Goal: Task Accomplishment & Management: Use online tool/utility

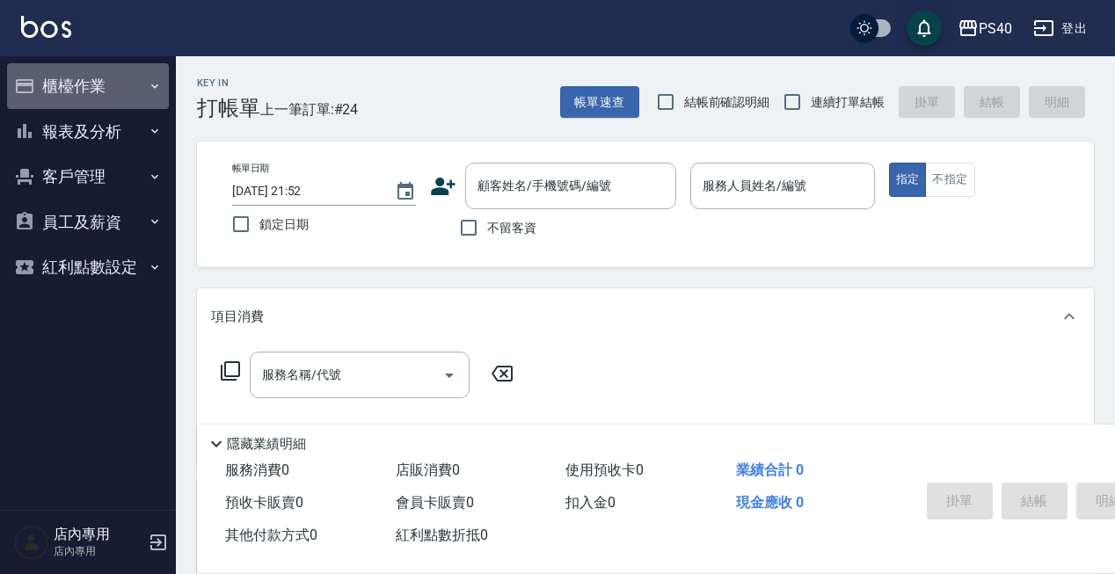
click at [79, 91] on button "櫃檯作業" at bounding box center [88, 86] width 162 height 46
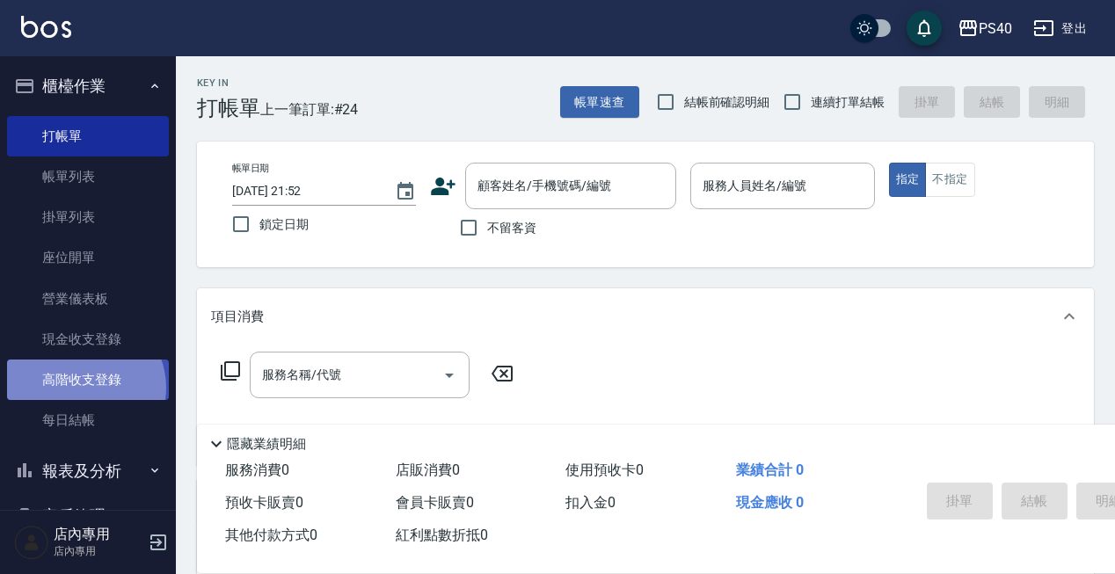
click at [83, 386] on link "高階收支登錄" at bounding box center [88, 380] width 162 height 40
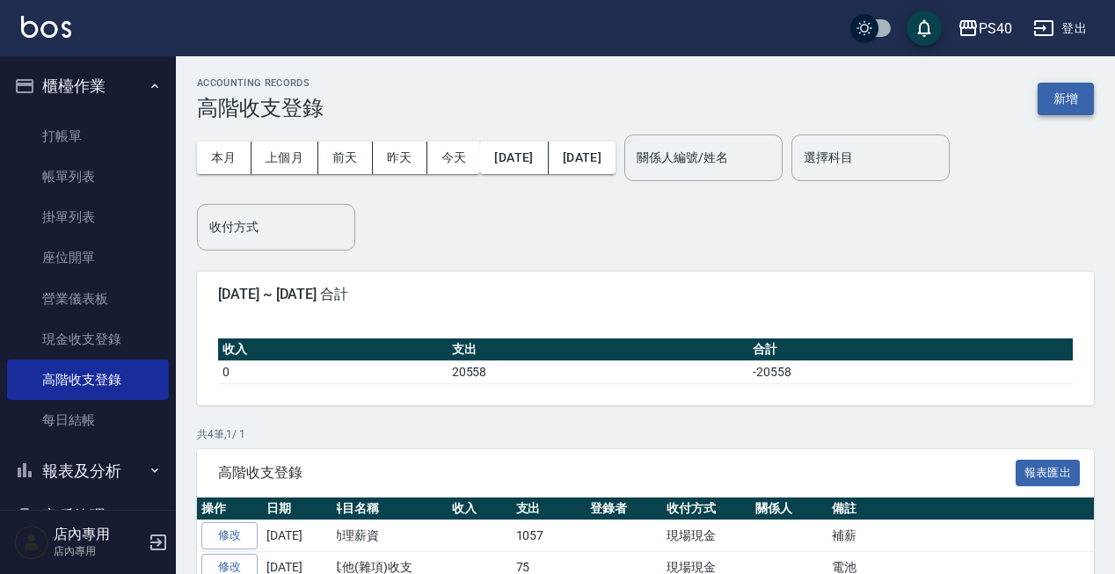
click at [1067, 111] on button "新增" at bounding box center [1066, 99] width 56 height 33
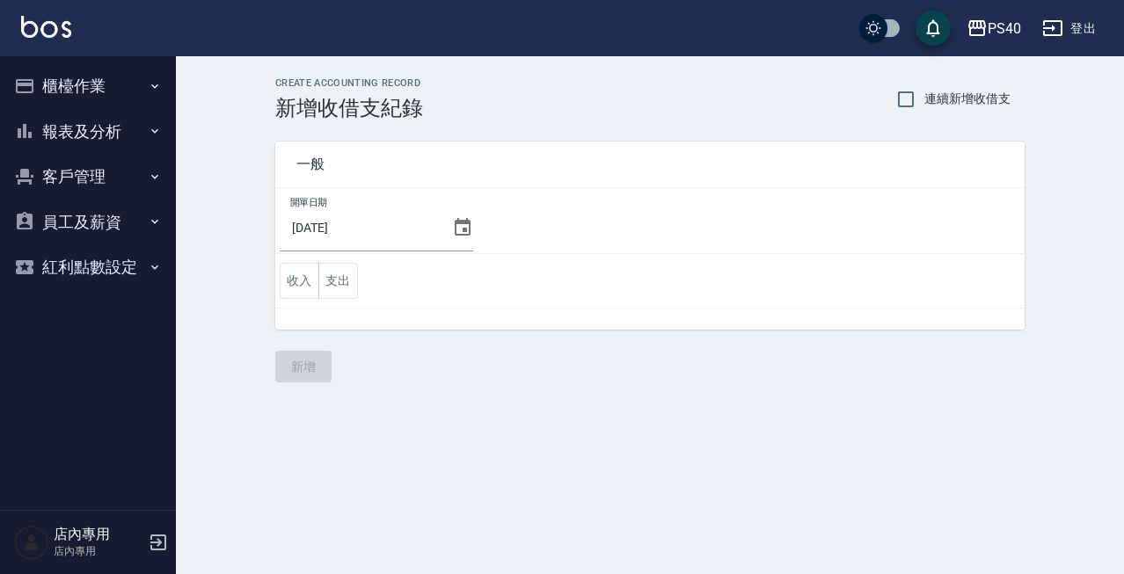
click at [69, 128] on button "報表及分析" at bounding box center [88, 132] width 162 height 46
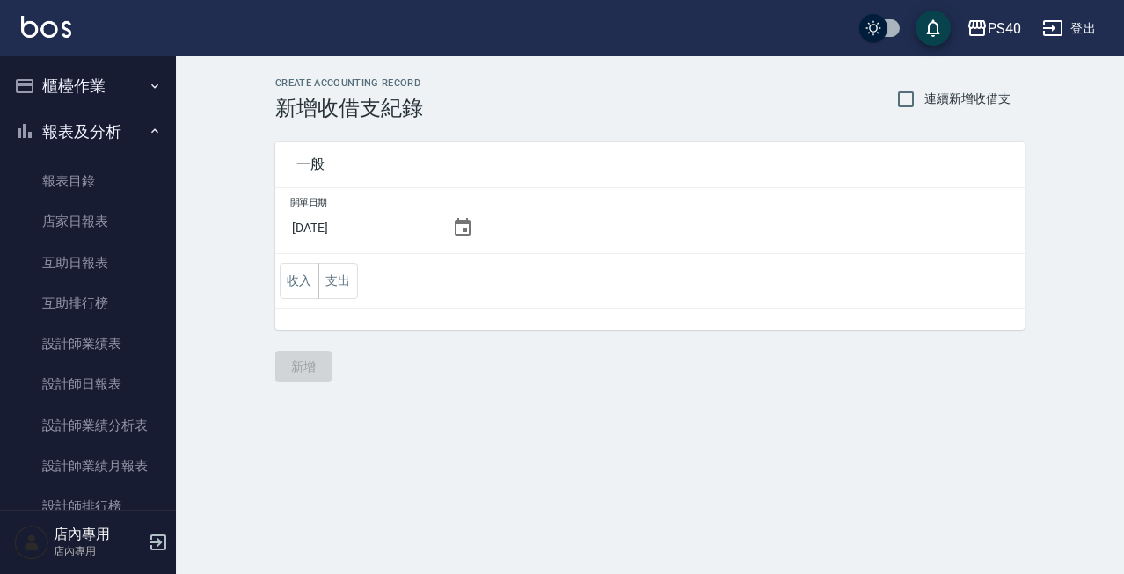
click at [74, 102] on button "櫃檯作業" at bounding box center [88, 86] width 162 height 46
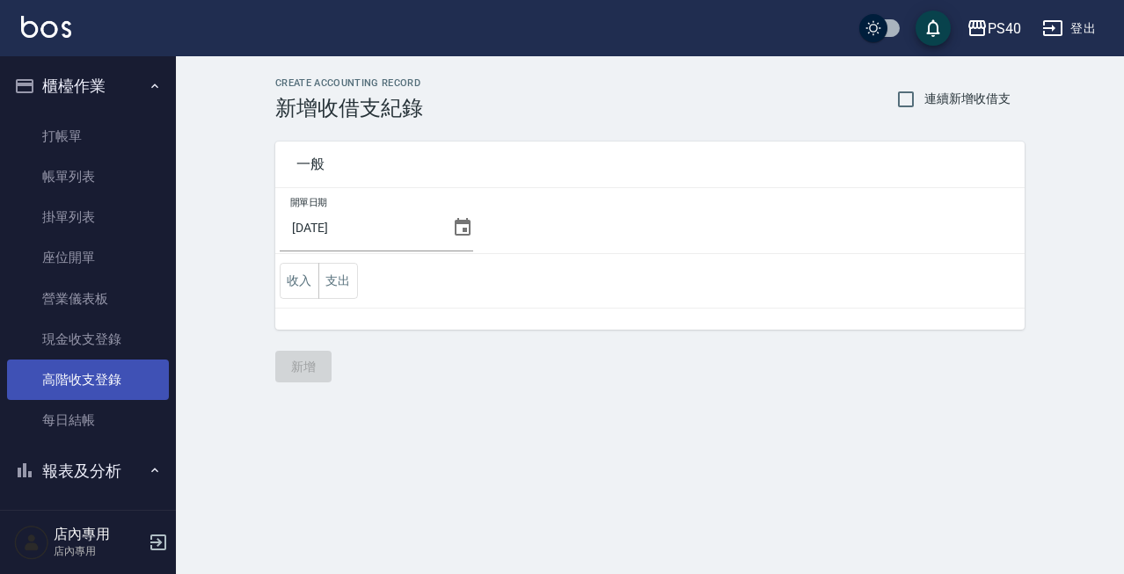
click at [90, 376] on link "高階收支登錄" at bounding box center [88, 380] width 162 height 40
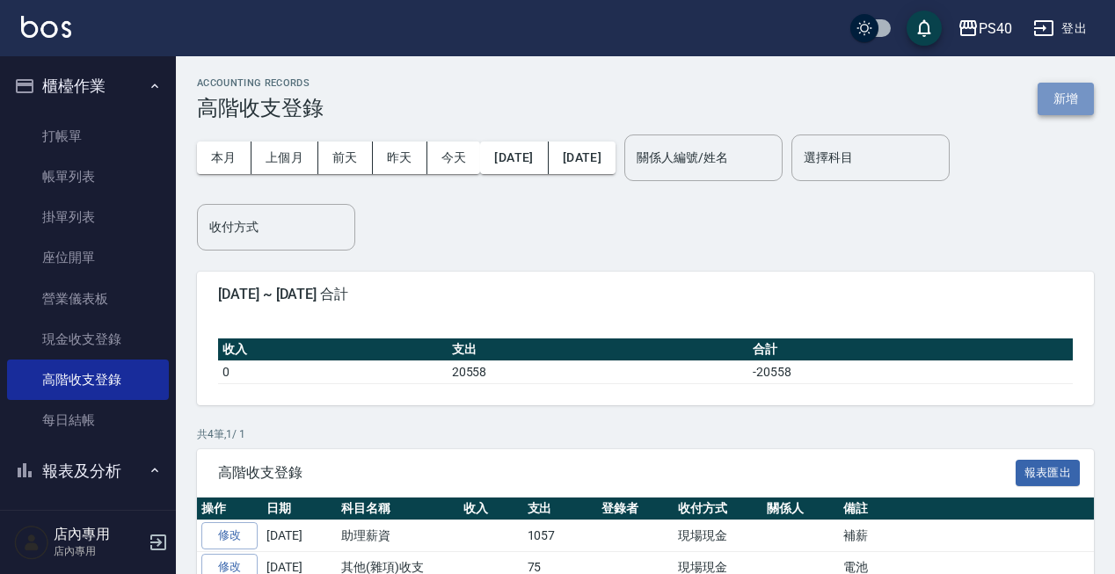
click at [1077, 108] on button "新增" at bounding box center [1066, 99] width 56 height 33
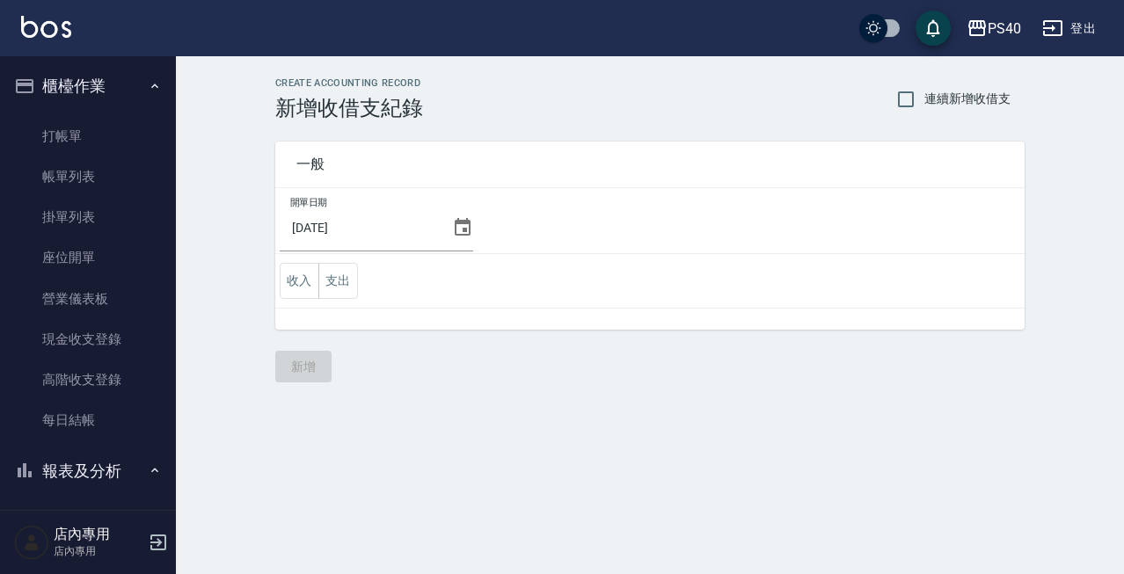
click at [483, 240] on td "開單日期 2025/08/11" at bounding box center [649, 221] width 749 height 66
click at [466, 236] on icon at bounding box center [462, 227] width 21 height 21
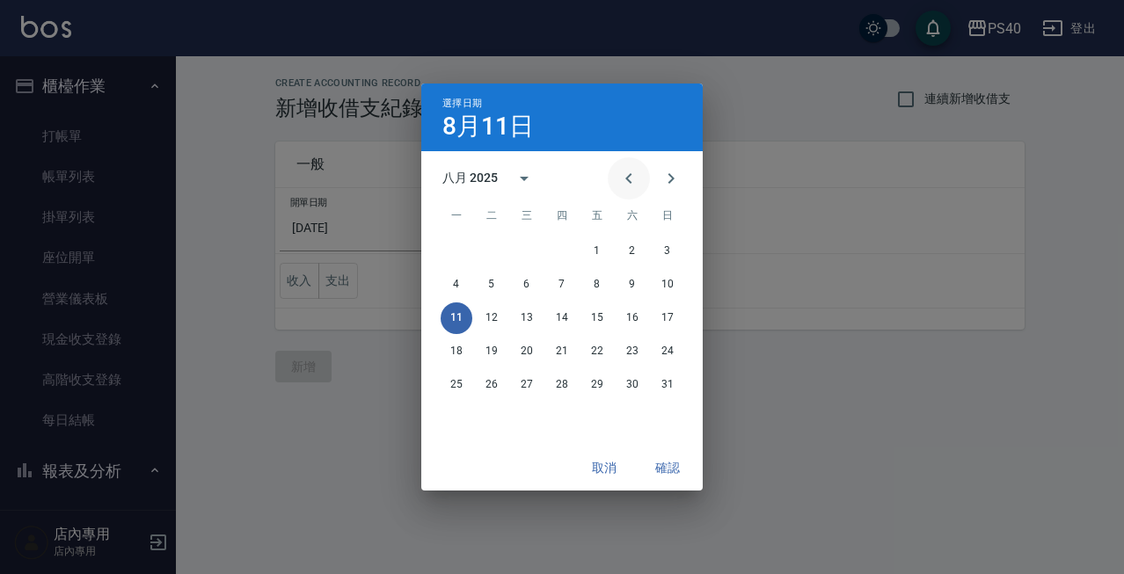
click at [619, 181] on icon "Previous month" at bounding box center [628, 178] width 21 height 21
click at [559, 386] on button "31" at bounding box center [562, 385] width 32 height 32
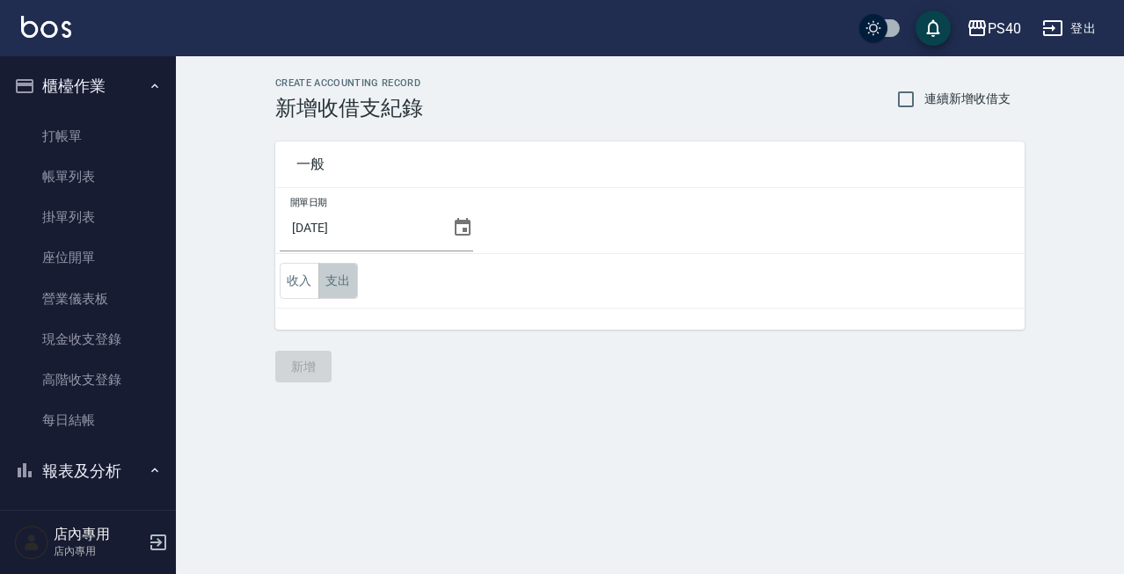
click at [354, 289] on button "支出" at bounding box center [338, 281] width 40 height 36
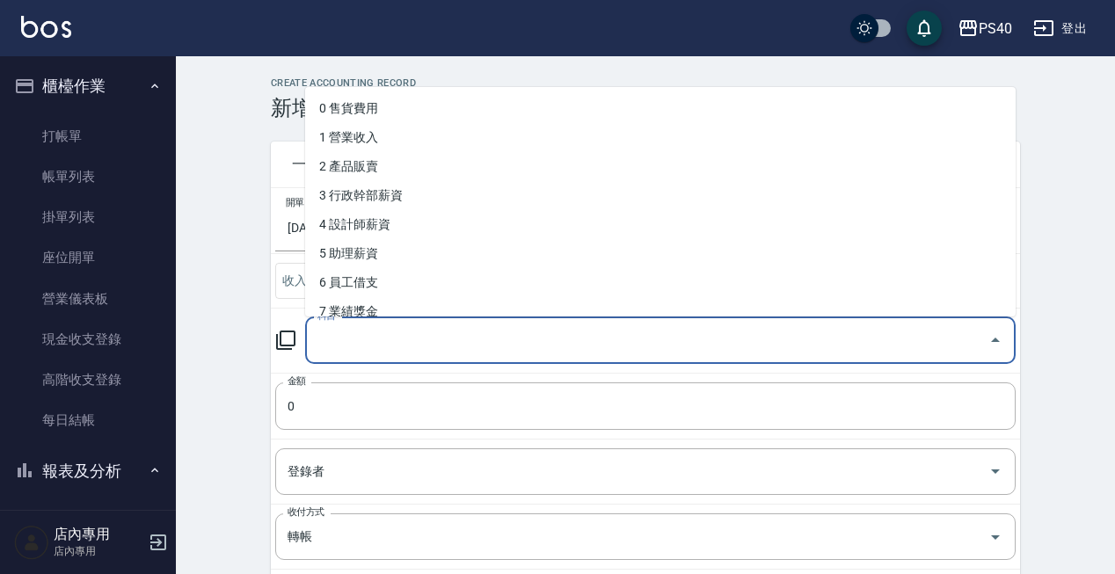
click at [384, 339] on input "科目" at bounding box center [647, 340] width 668 height 31
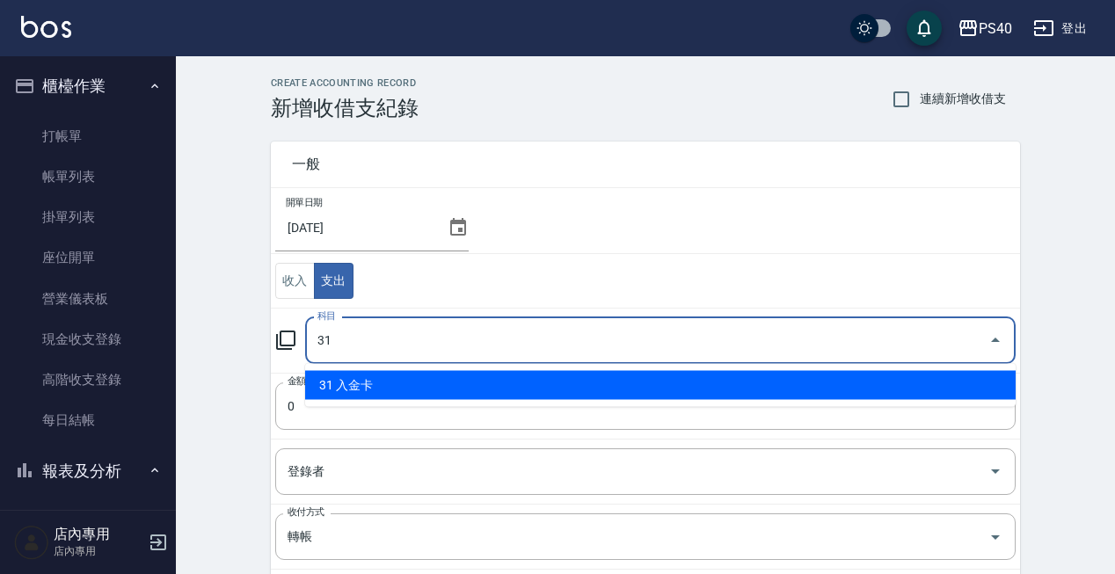
click at [389, 381] on li "31 入金卡" at bounding box center [660, 385] width 711 height 29
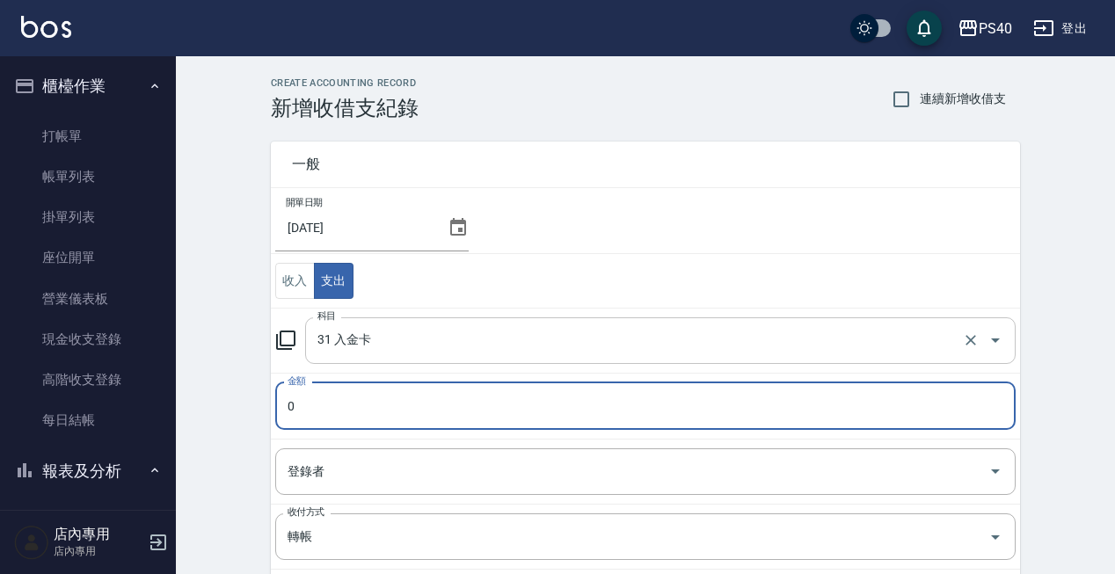
click at [434, 338] on input "31 入金卡" at bounding box center [636, 340] width 646 height 31
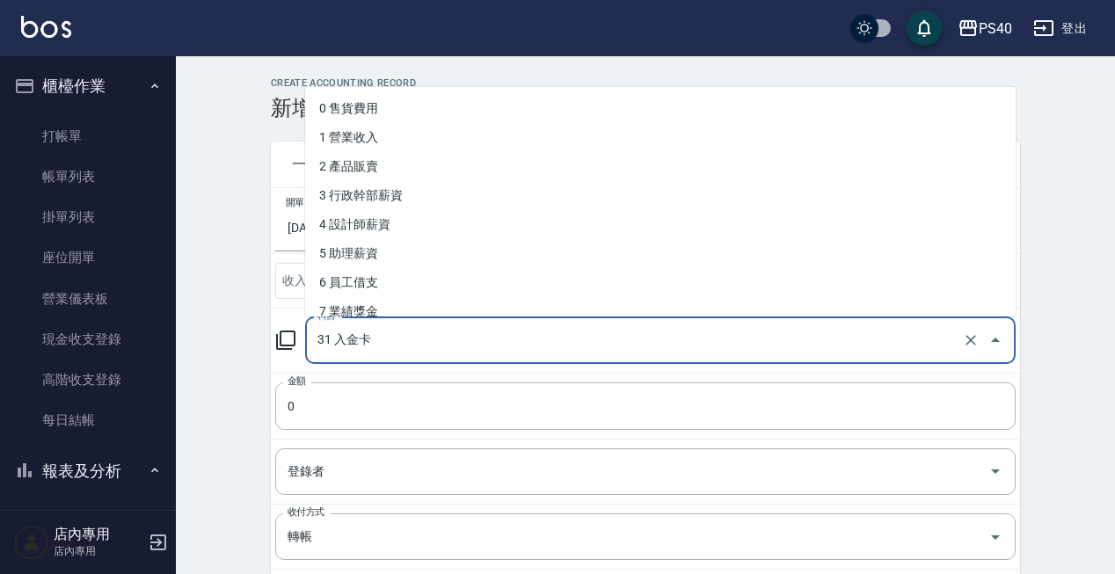
click at [434, 338] on input "31 入金卡" at bounding box center [636, 340] width 646 height 31
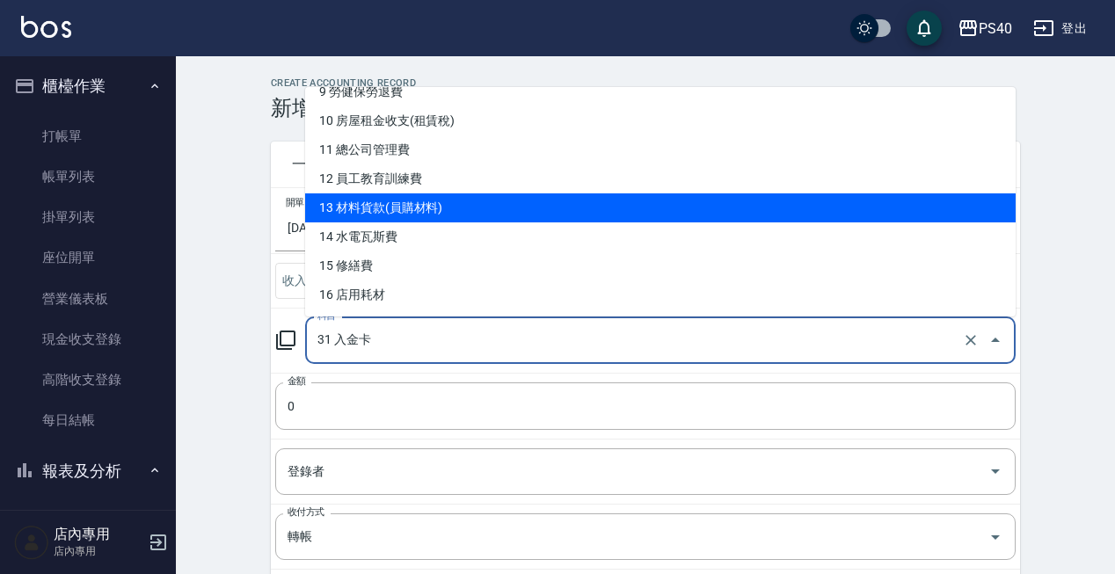
scroll to position [290, 0]
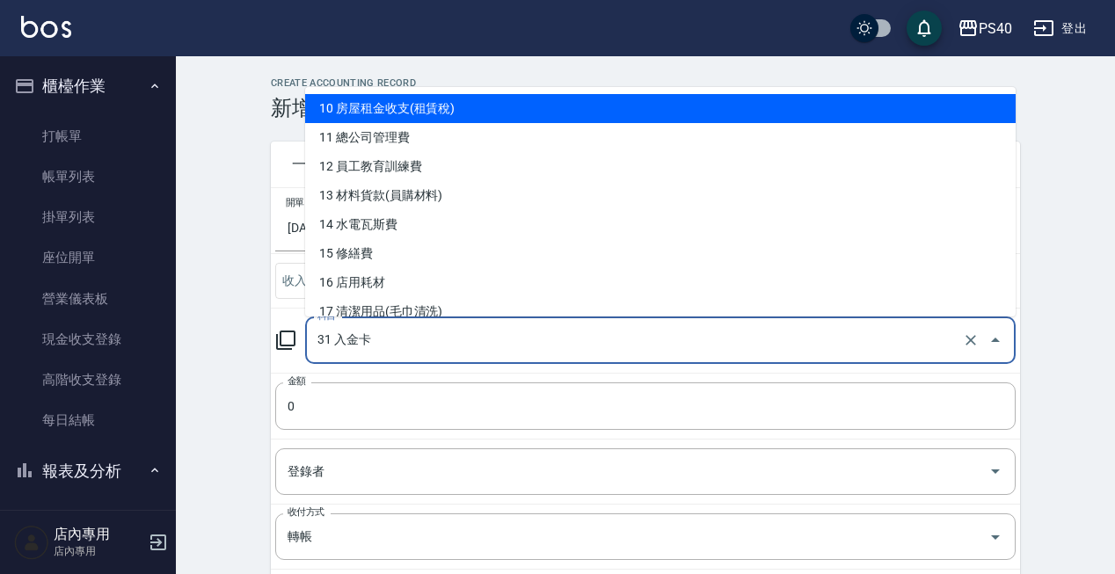
click at [447, 111] on li "10 房屋租金收支(租賃稅)" at bounding box center [660, 108] width 711 height 29
type input "10 房屋租金收支(租賃稅)"
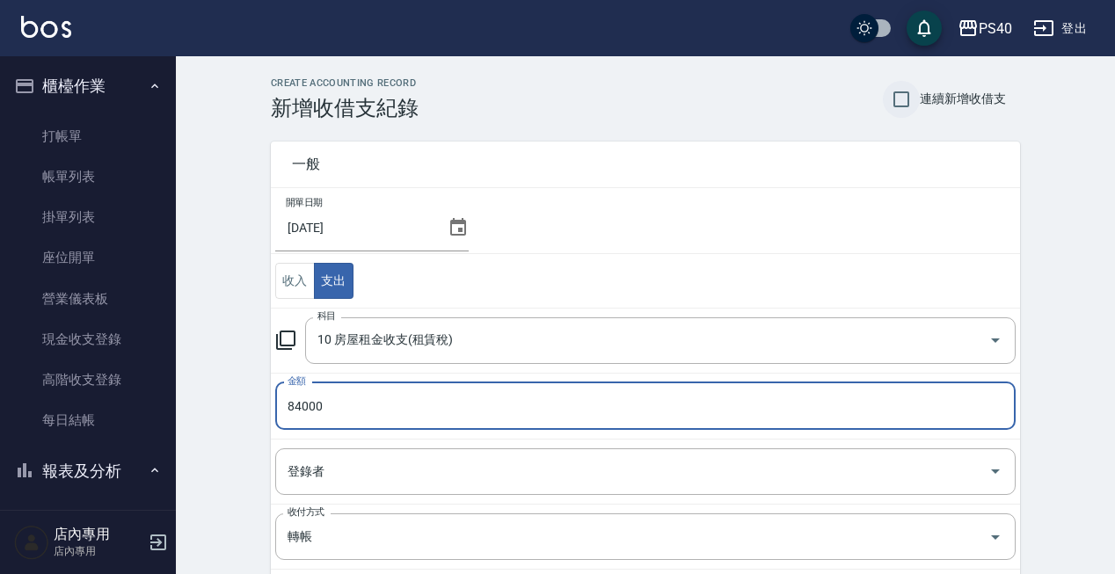
scroll to position [0, 0]
type input "84000"
click at [905, 99] on input "連續新增收借支" at bounding box center [901, 99] width 37 height 37
checkbox input "true"
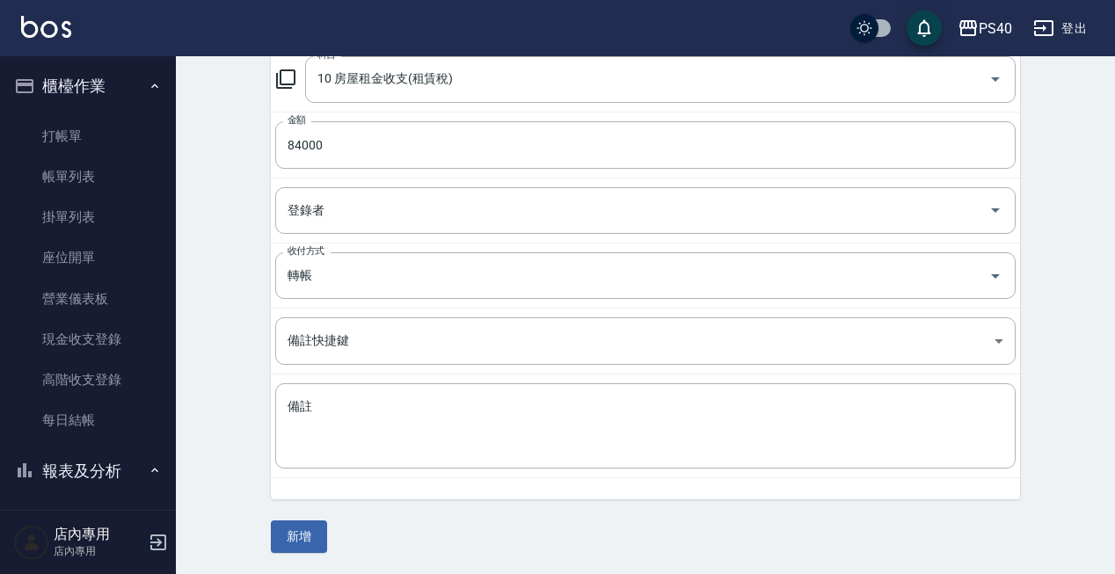
scroll to position [260, 0]
click at [297, 544] on button "新增" at bounding box center [299, 538] width 56 height 33
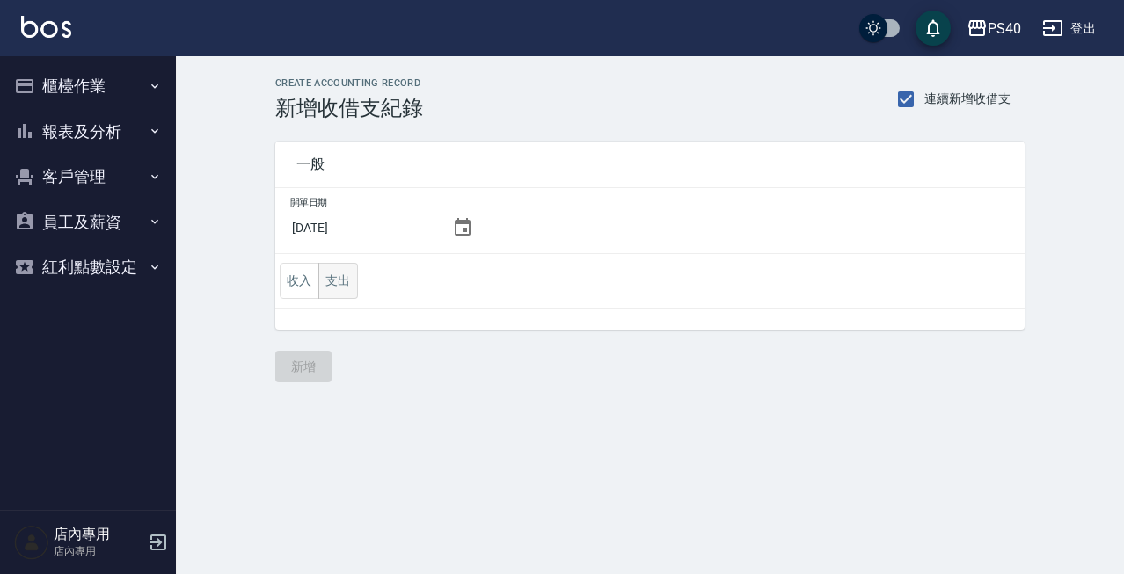
click at [348, 278] on button "支出" at bounding box center [338, 281] width 40 height 36
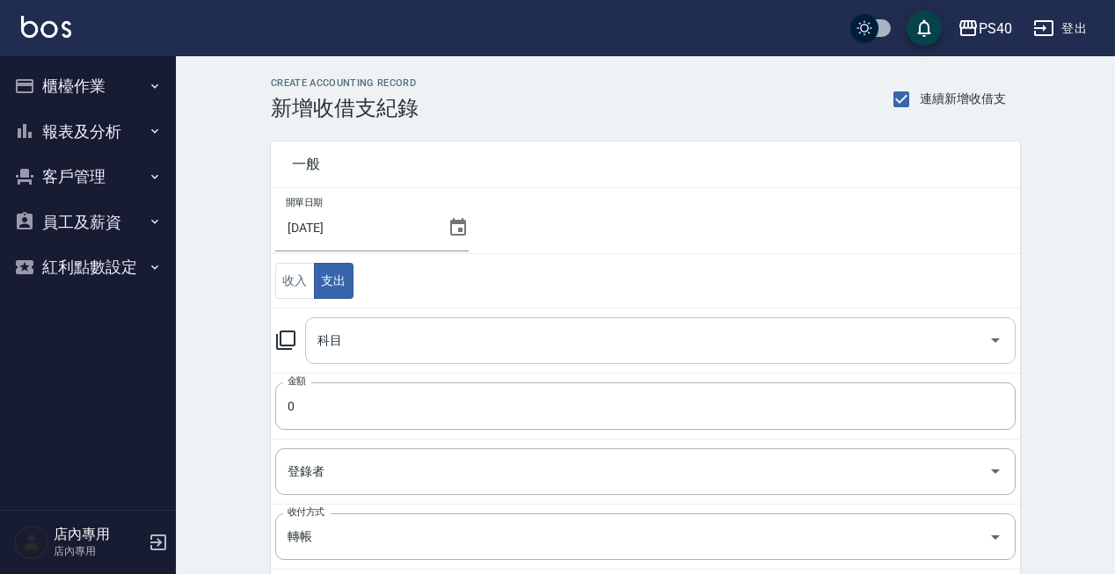
click at [449, 351] on input "科目" at bounding box center [647, 340] width 668 height 31
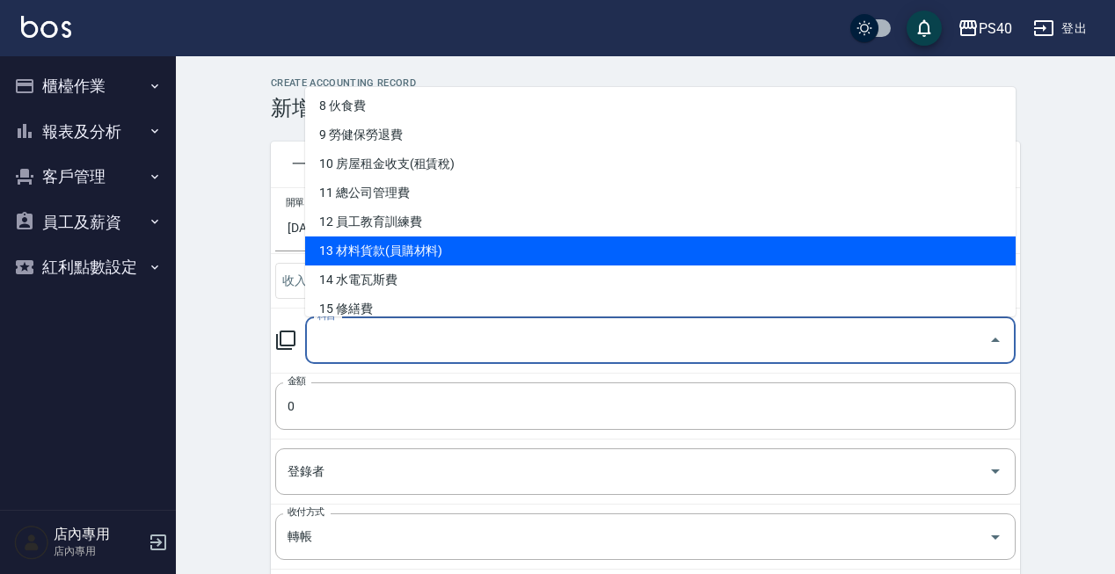
scroll to position [265, 0]
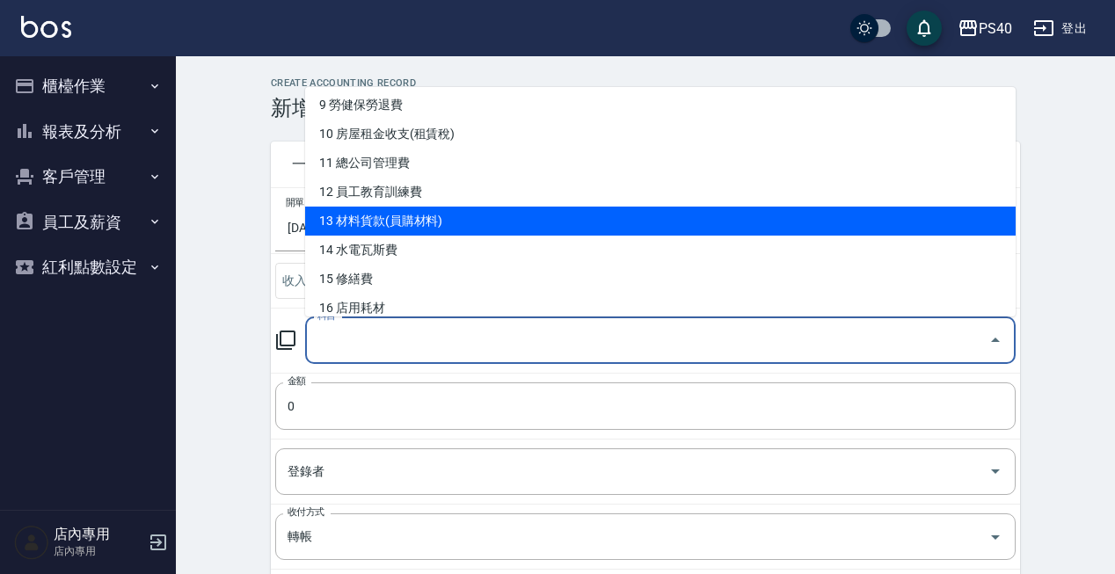
click at [434, 222] on li "13 材料貨款(員購材料)" at bounding box center [660, 221] width 711 height 29
type input "13 材料貨款(員購材料)"
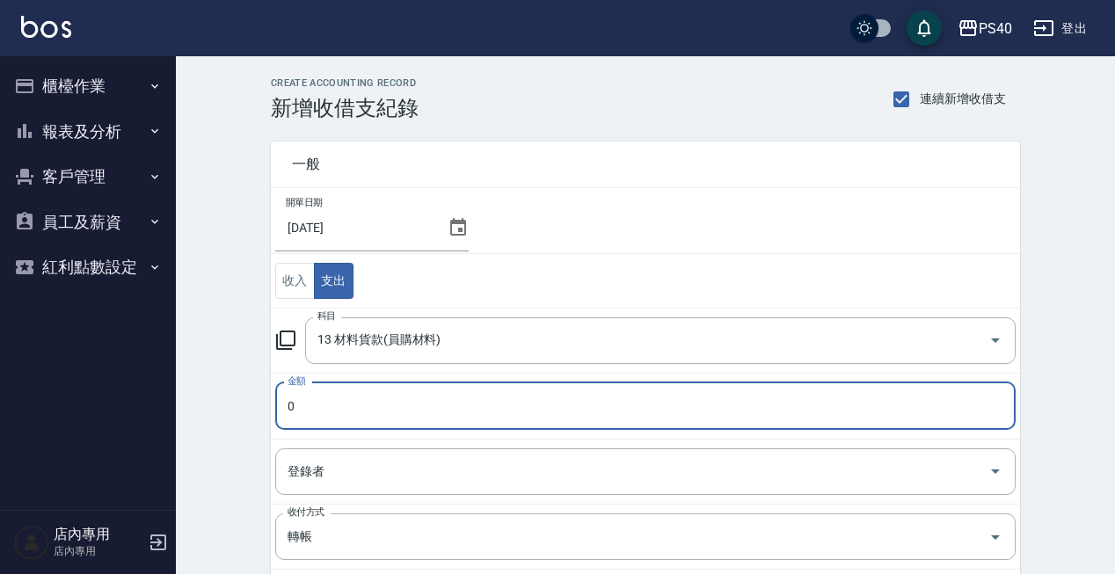
click at [379, 415] on input "0" at bounding box center [645, 406] width 741 height 47
type input "12219"
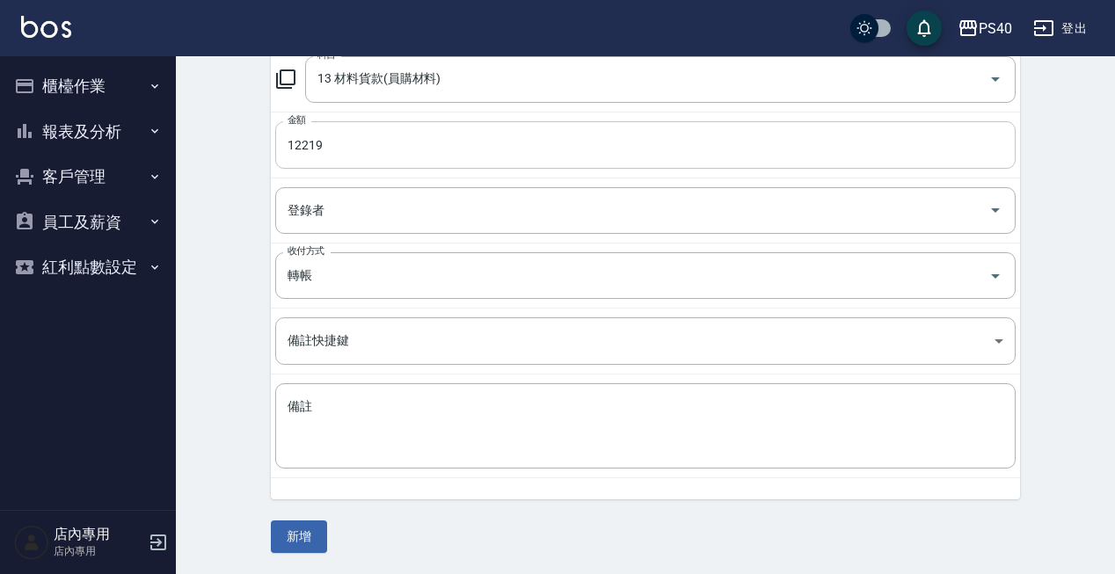
scroll to position [260, 0]
click at [297, 537] on button "新增" at bounding box center [299, 538] width 56 height 33
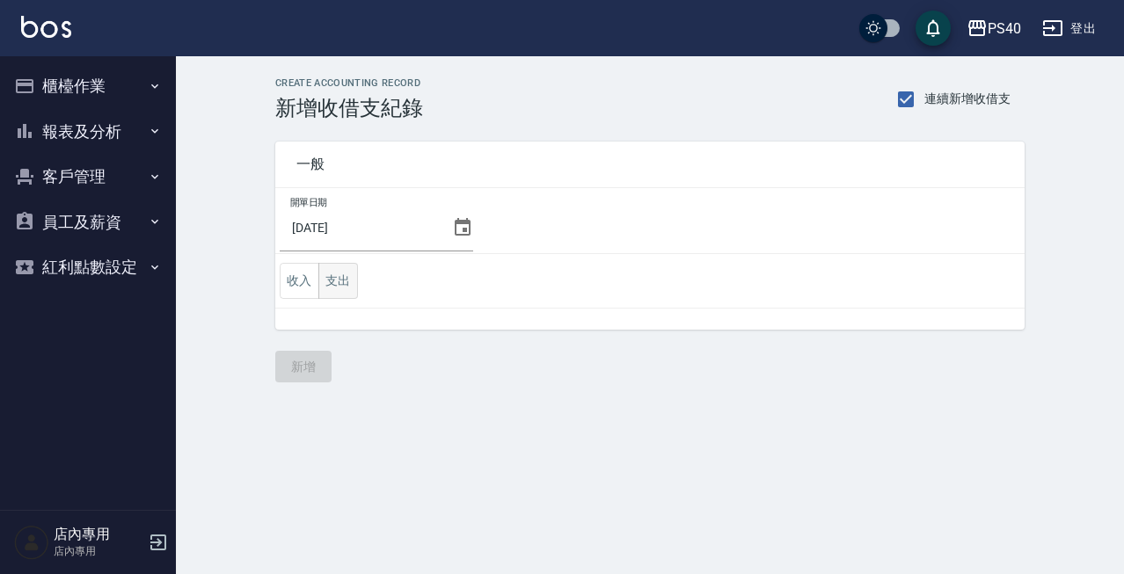
click at [347, 279] on button "支出" at bounding box center [338, 281] width 40 height 36
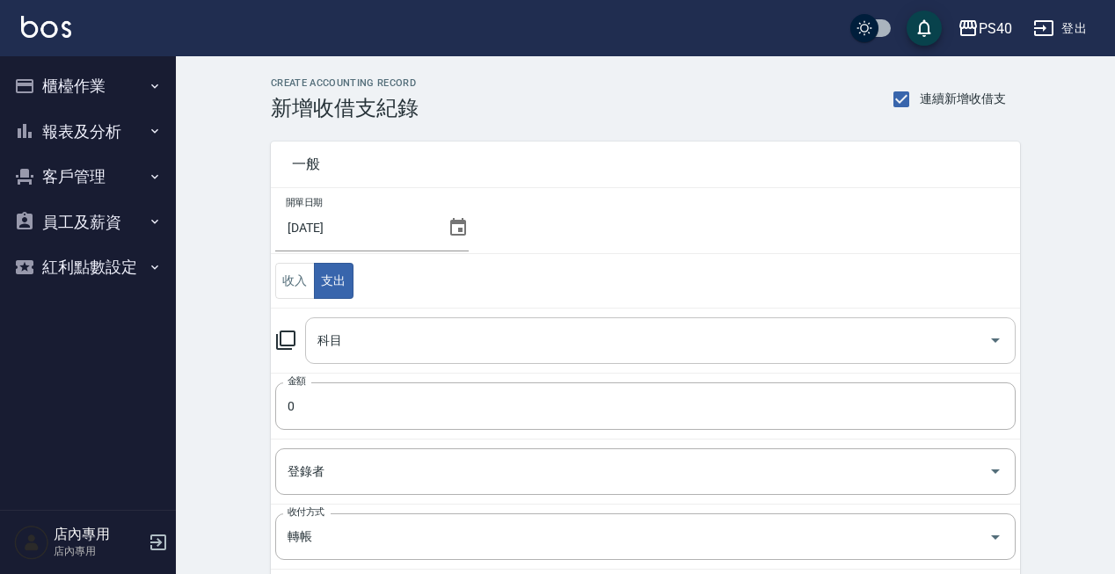
click at [441, 347] on input "科目" at bounding box center [647, 340] width 668 height 31
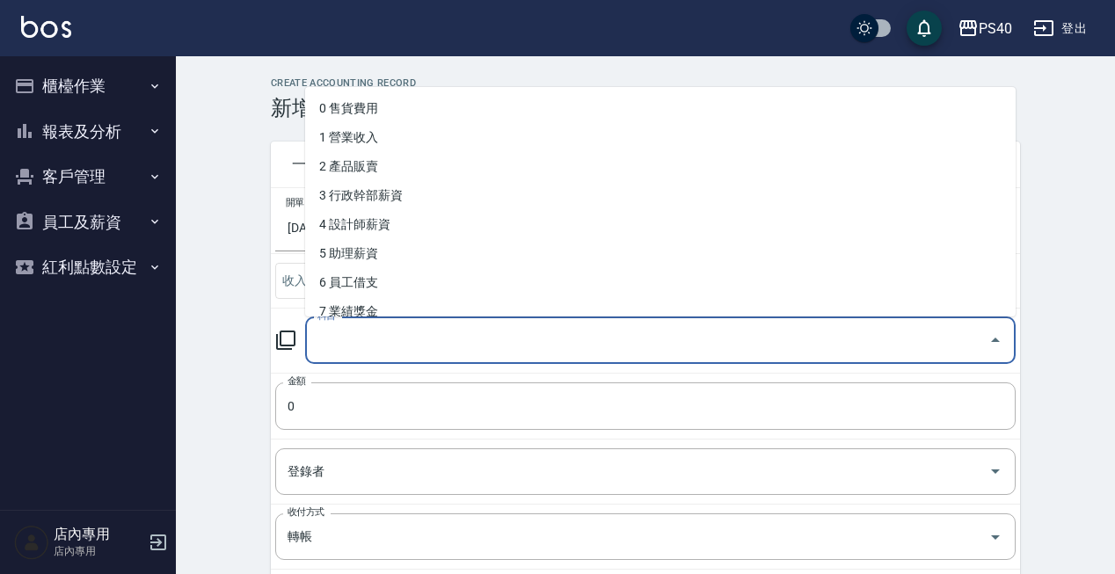
type input "3"
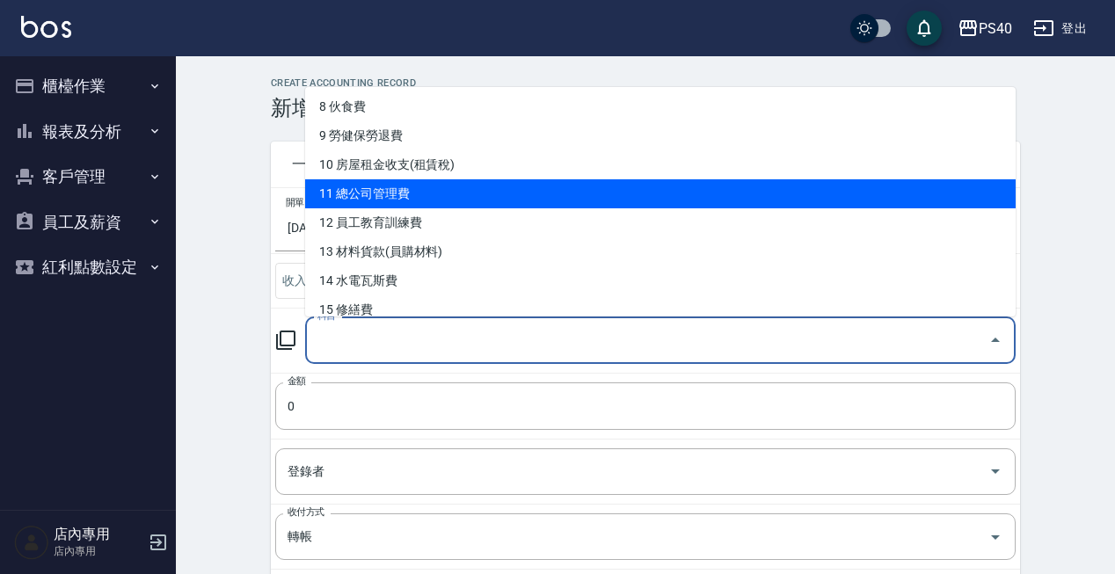
scroll to position [266, 0]
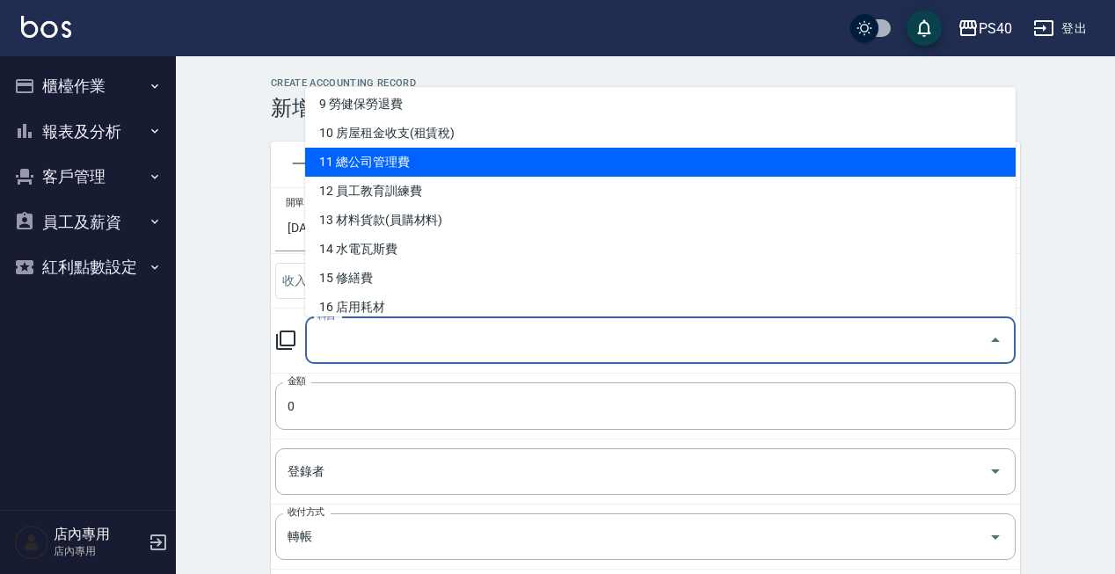
click at [446, 164] on li "11 總公司管理費" at bounding box center [660, 162] width 711 height 29
type input "11 總公司管理費"
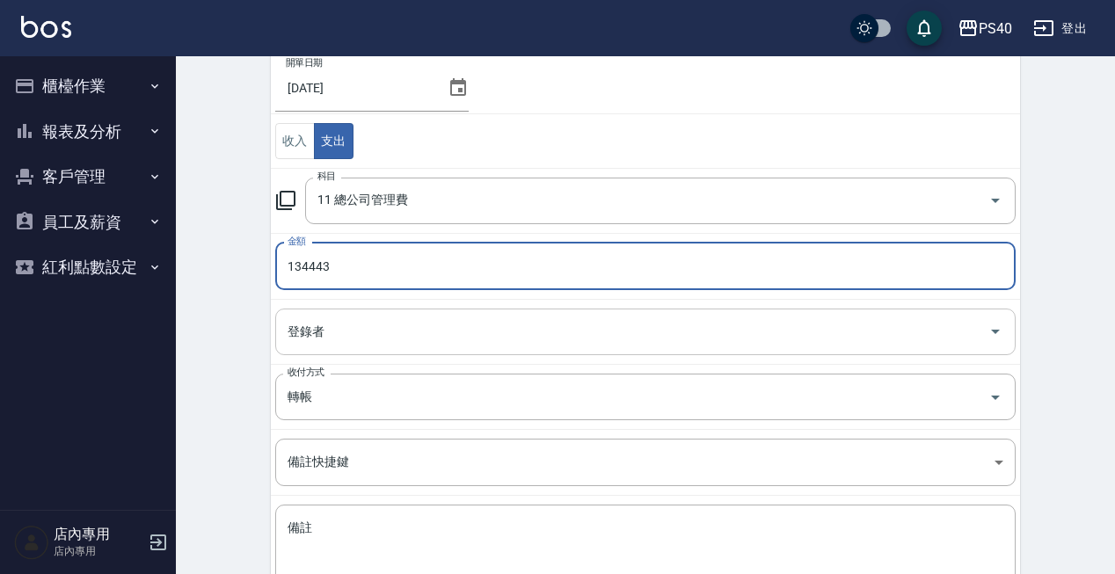
scroll to position [143, 0]
type input "134443"
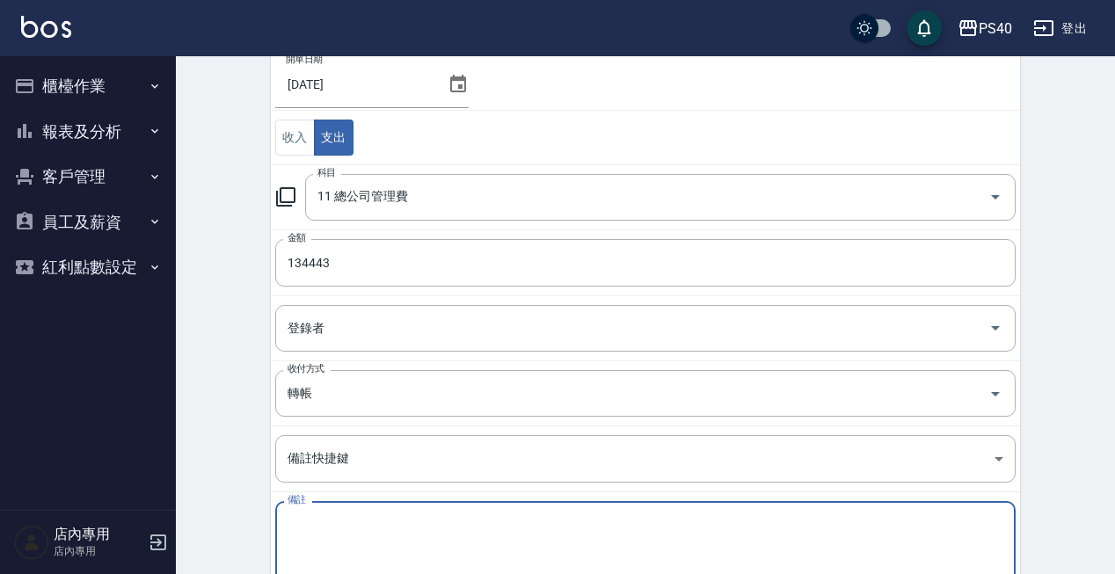
click at [373, 522] on textarea "備註" at bounding box center [646, 544] width 716 height 56
type textarea "w"
type textarea "ㄅ"
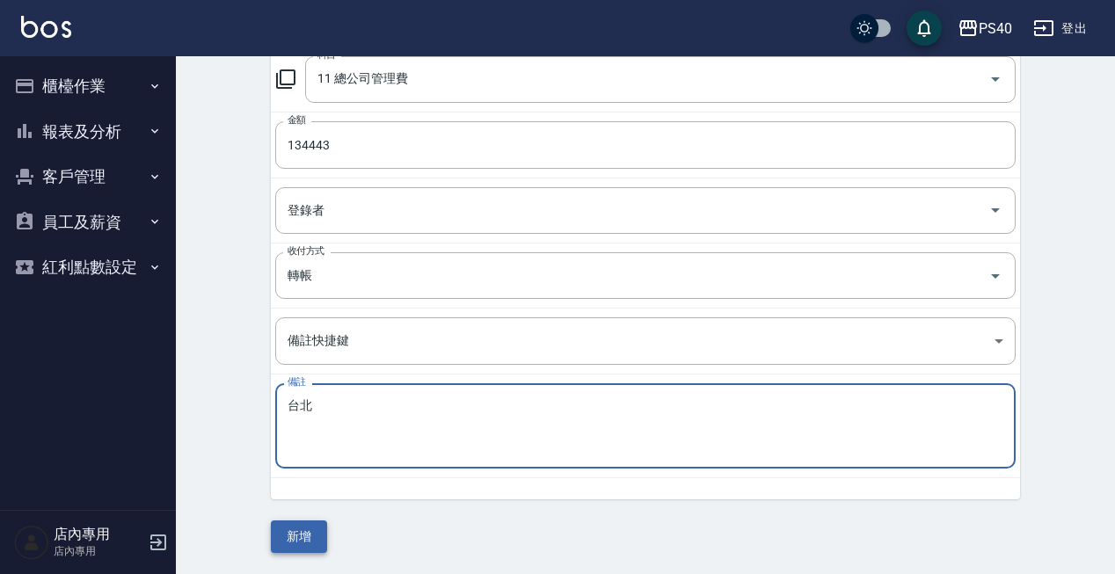
scroll to position [260, 0]
type textarea "台北"
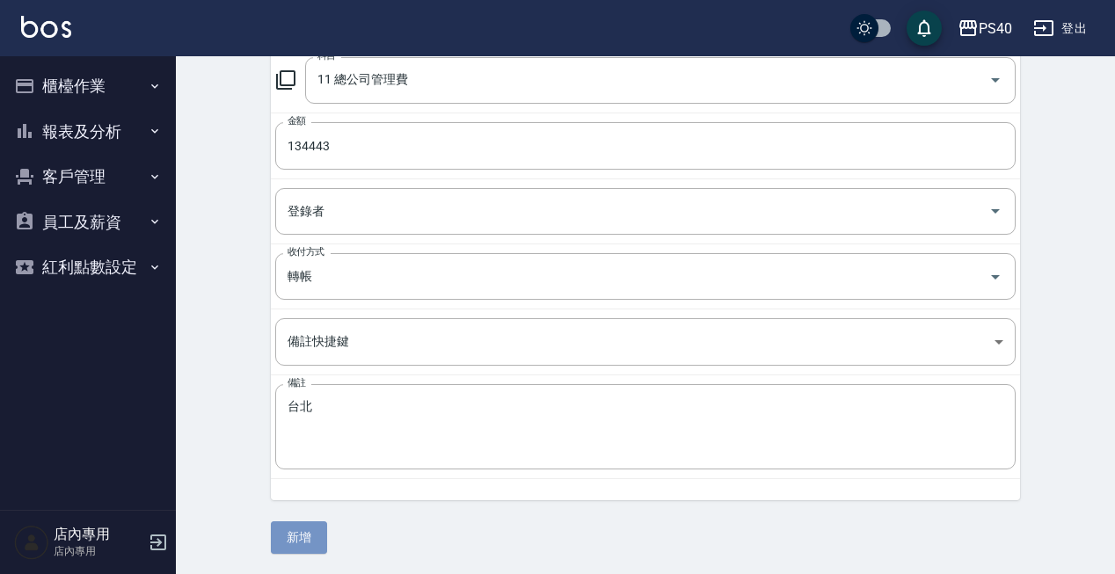
drag, startPoint x: 305, startPoint y: 529, endPoint x: 448, endPoint y: 478, distance: 151.0
click at [305, 529] on button "新增" at bounding box center [299, 538] width 56 height 33
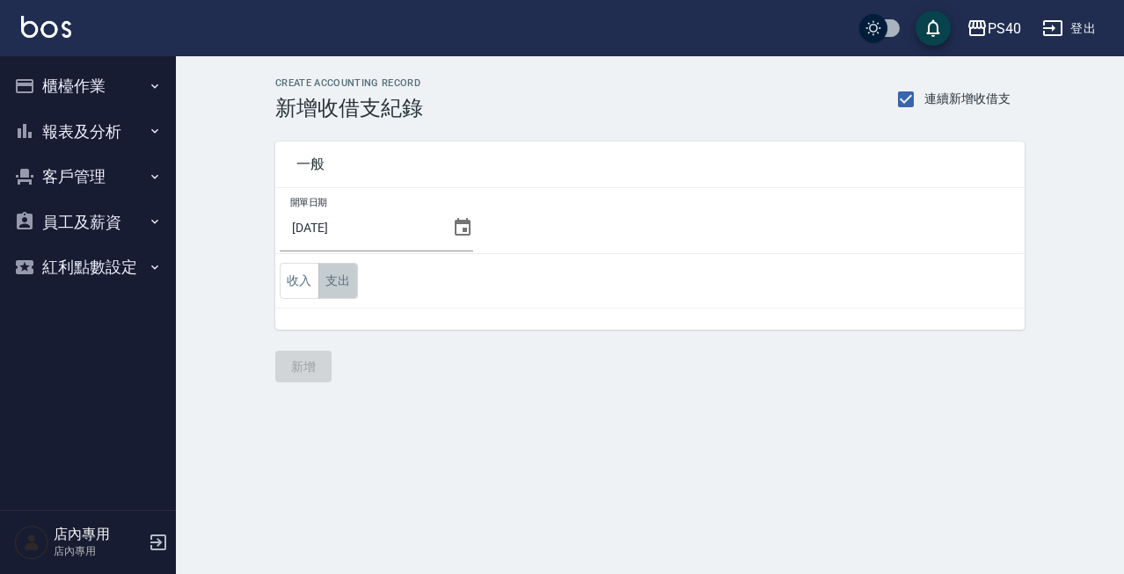
click at [342, 285] on button "支出" at bounding box center [338, 281] width 40 height 36
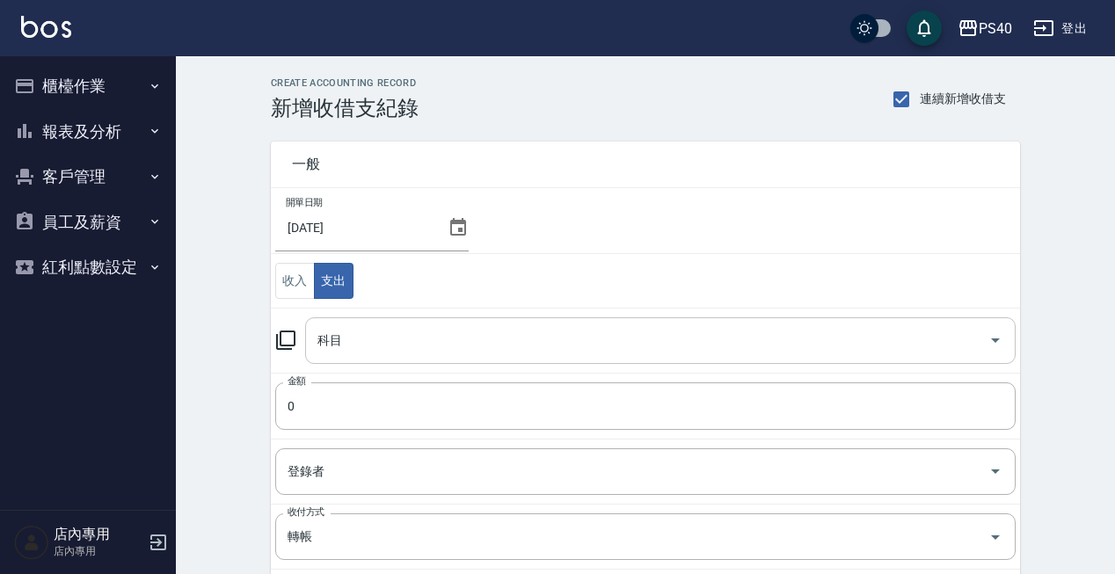
click at [368, 327] on input "科目" at bounding box center [647, 340] width 668 height 31
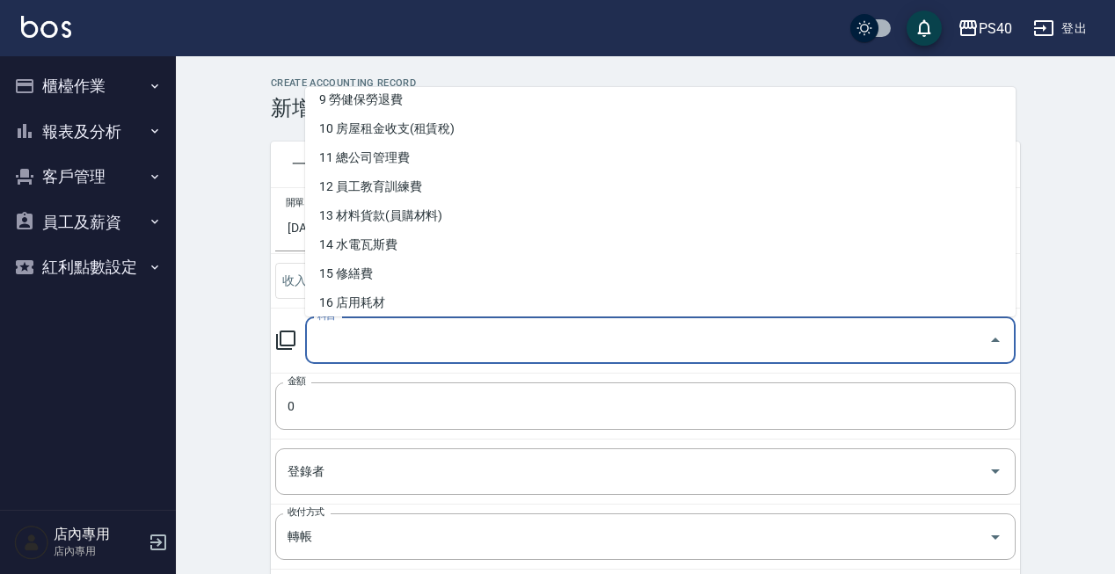
scroll to position [272, 0]
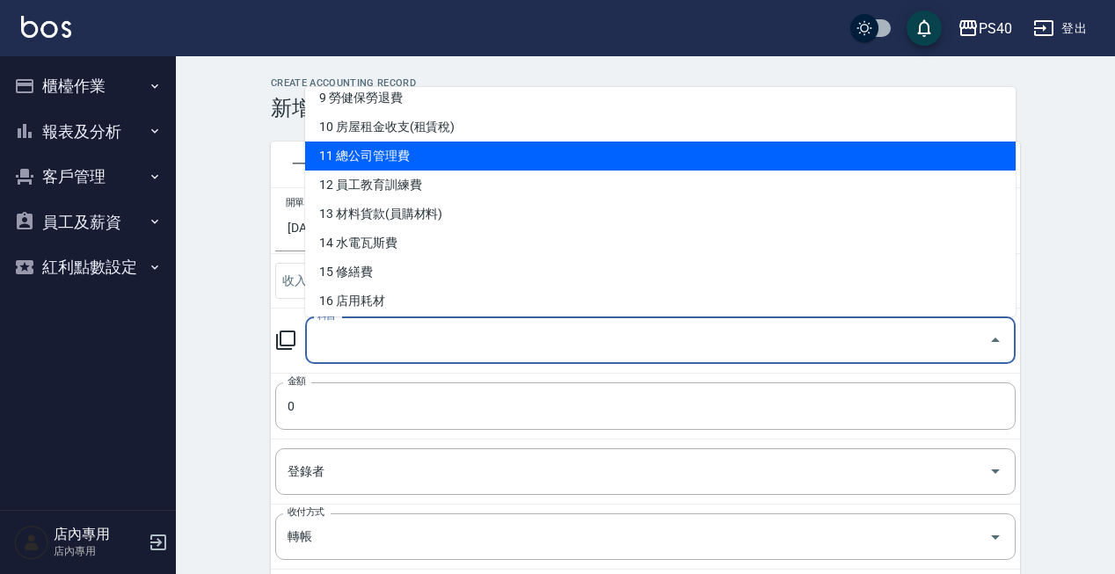
click at [381, 159] on li "11 總公司管理費" at bounding box center [660, 156] width 711 height 29
type input "11 總公司管理費"
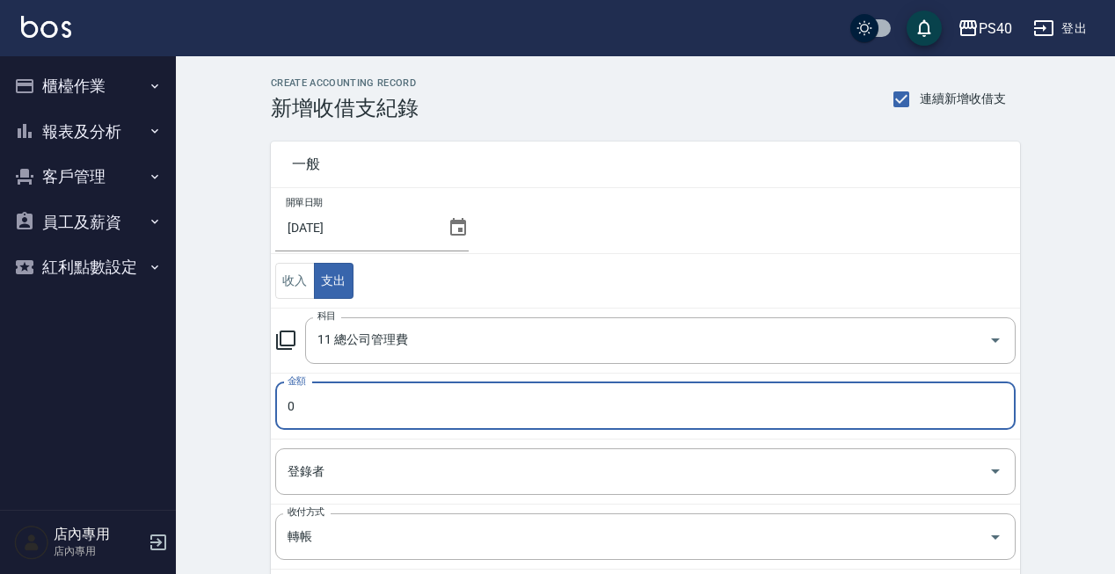
click at [334, 419] on input "0" at bounding box center [645, 406] width 741 height 47
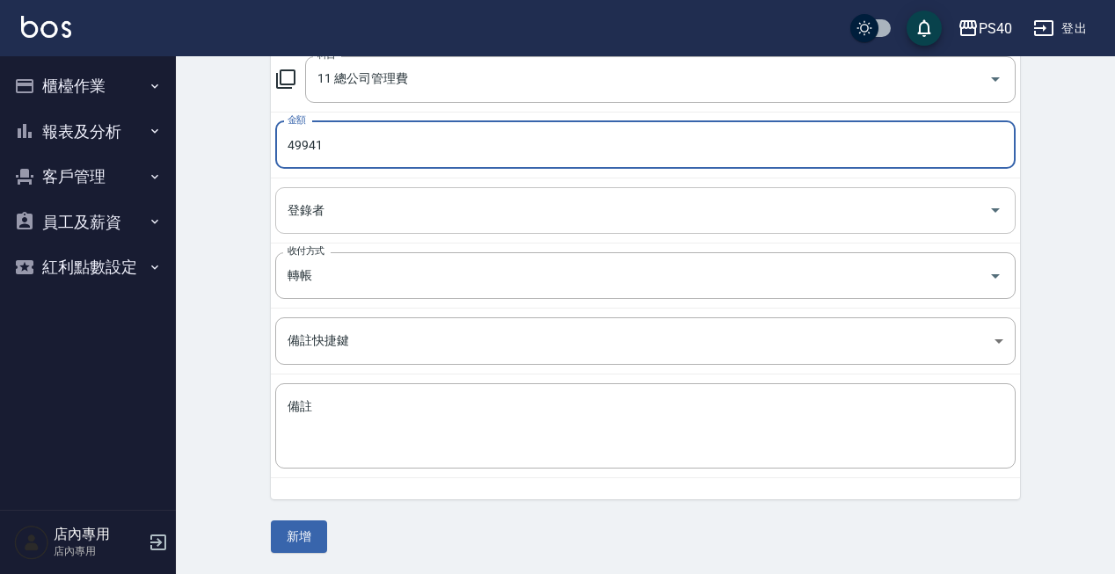
type input "49941"
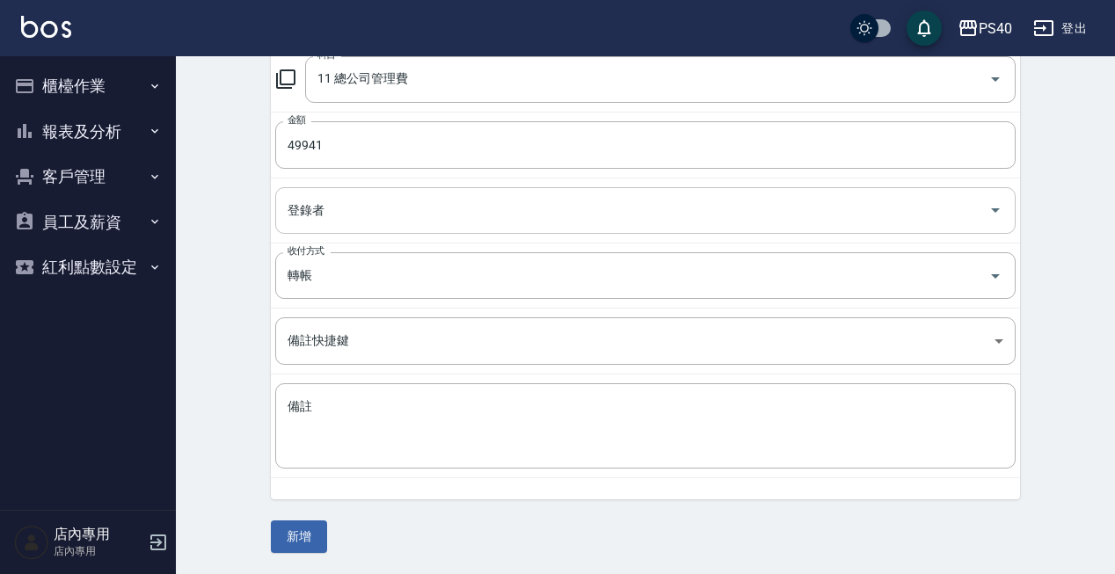
click at [340, 466] on div "x 備註" at bounding box center [645, 425] width 741 height 85
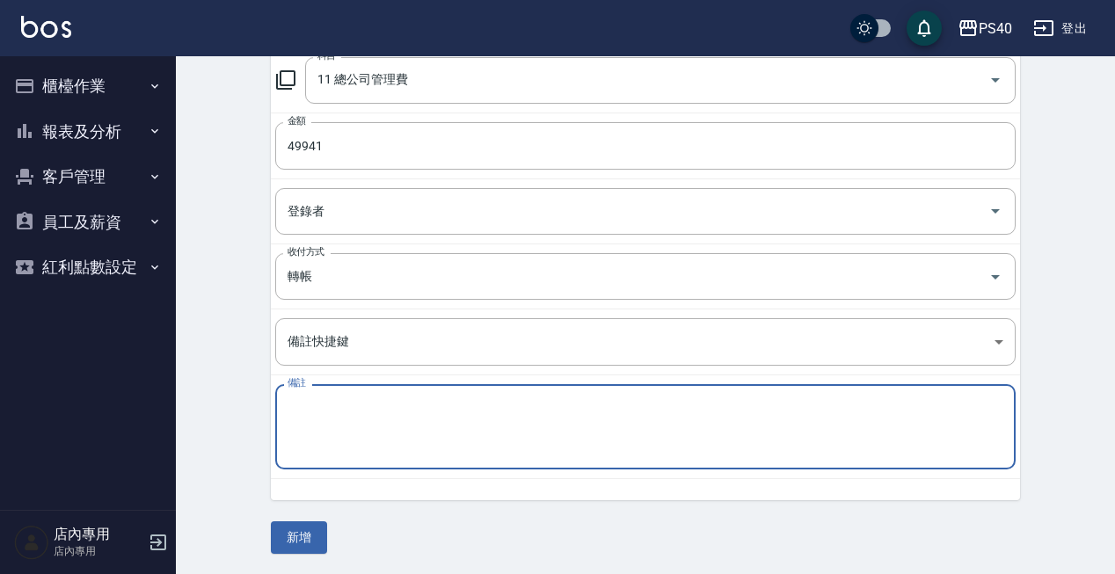
type textarea "w"
type textarea "台中"
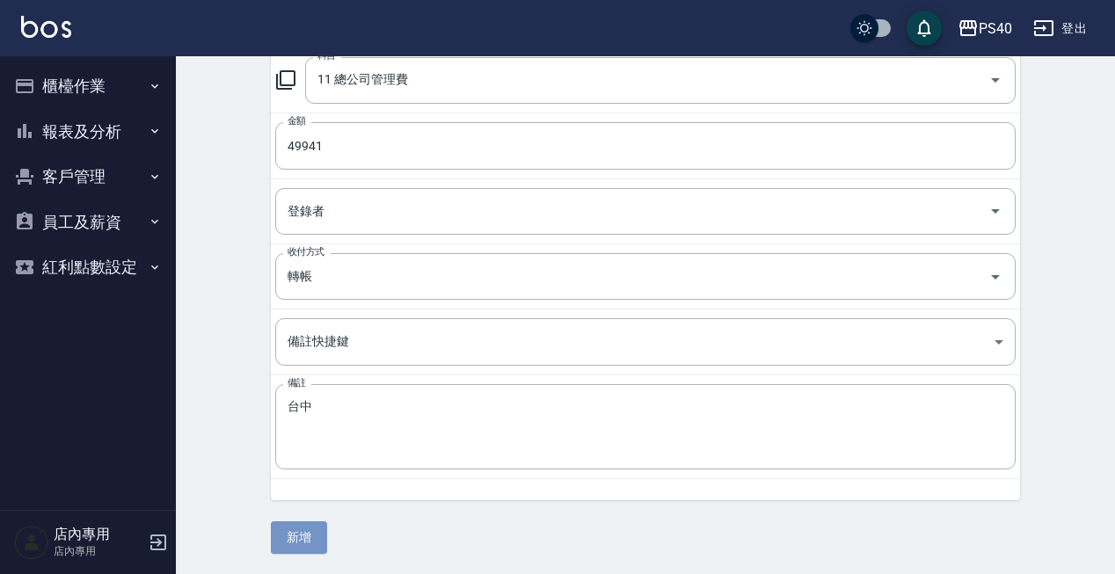
drag, startPoint x: 297, startPoint y: 540, endPoint x: 340, endPoint y: 489, distance: 66.8
click at [297, 540] on button "新增" at bounding box center [299, 538] width 56 height 33
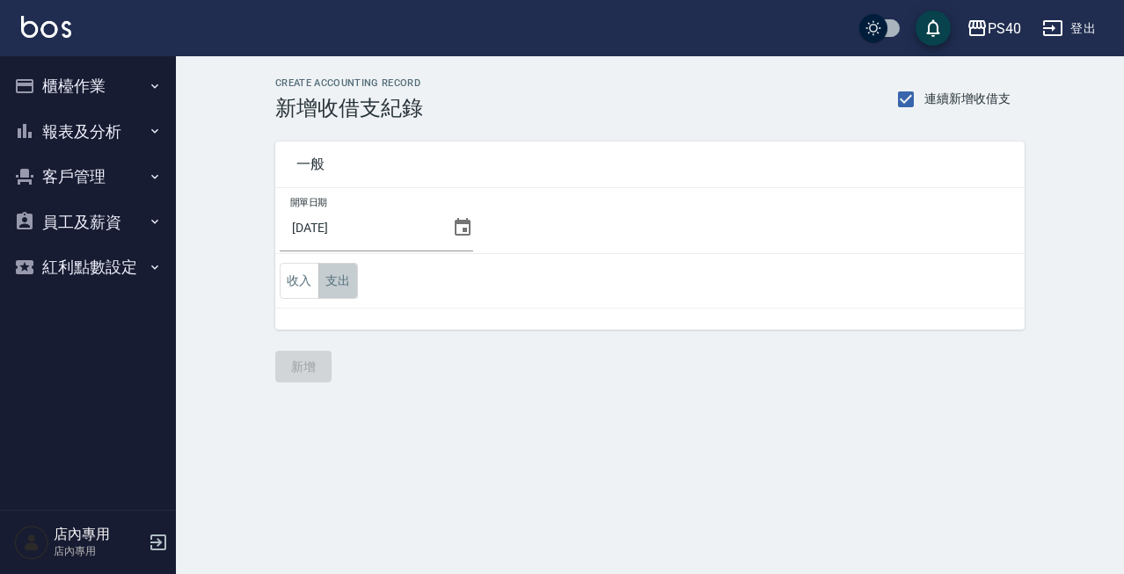
click at [346, 288] on button "支出" at bounding box center [338, 281] width 40 height 36
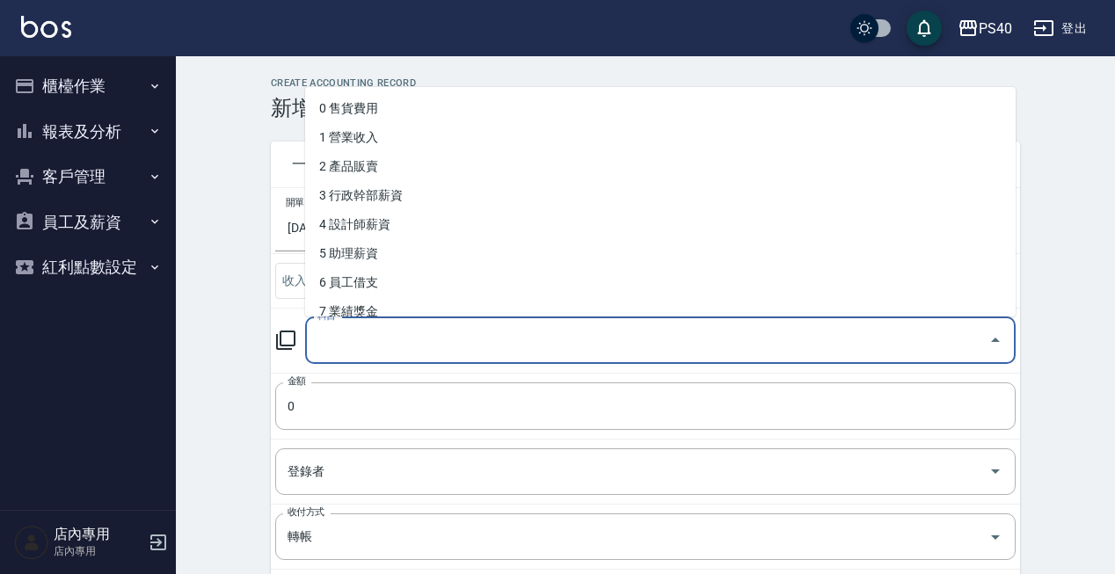
click at [368, 340] on input "科目" at bounding box center [647, 340] width 668 height 31
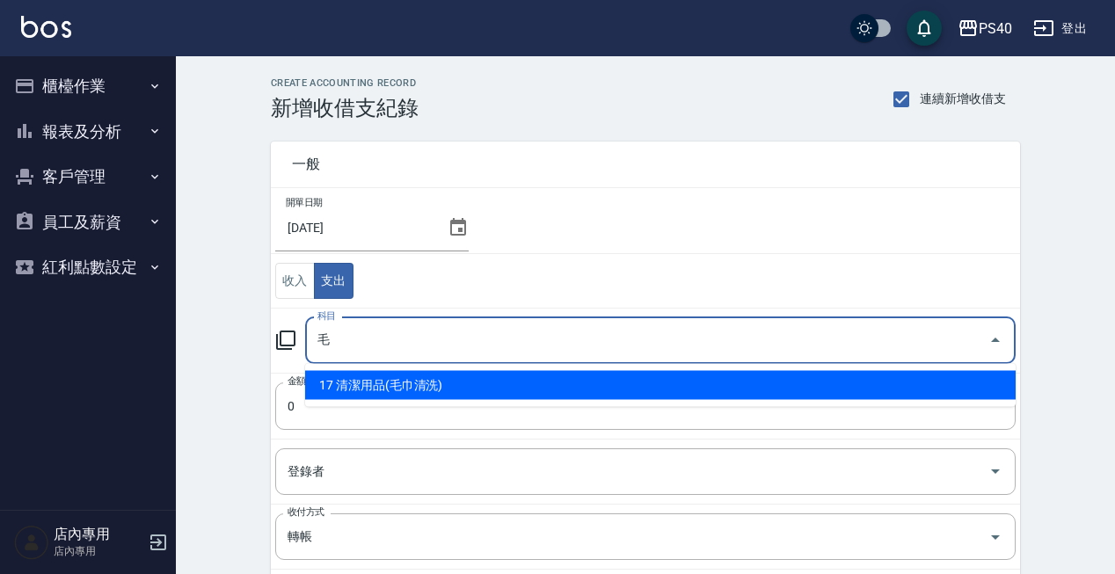
click at [371, 398] on li "17 清潔用品(毛巾清洗)" at bounding box center [660, 385] width 711 height 29
type input "17 清潔用品(毛巾清洗)"
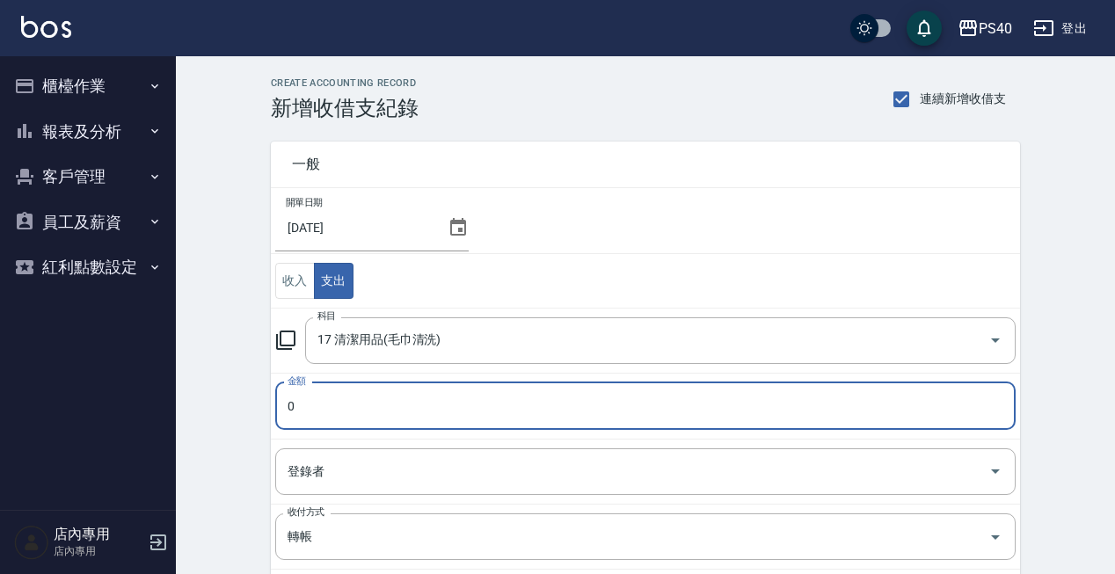
click at [369, 405] on input "0" at bounding box center [645, 406] width 741 height 47
click at [369, 405] on input "06" at bounding box center [645, 406] width 741 height 47
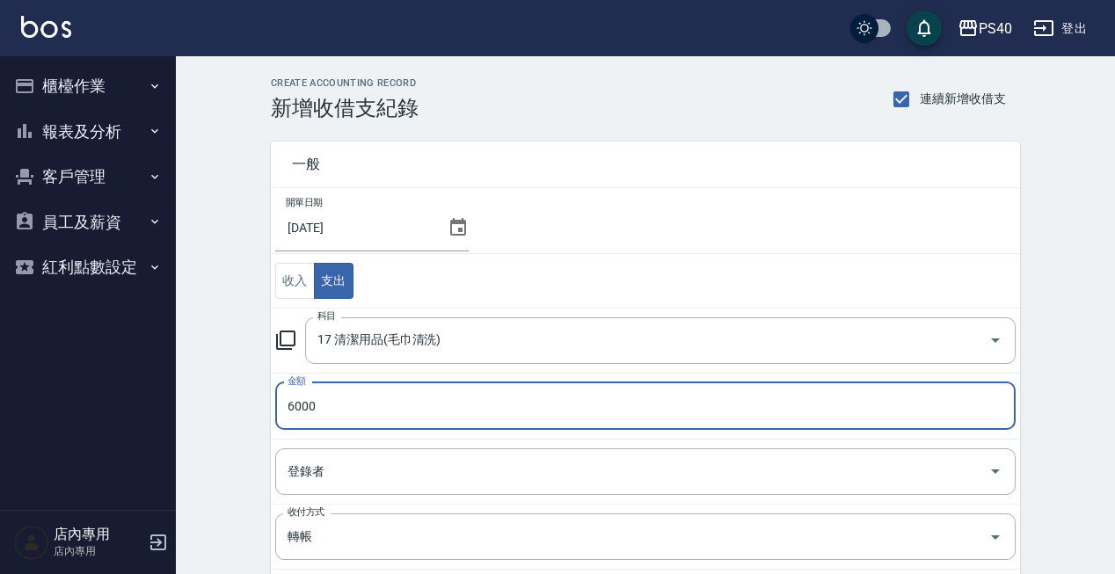
type input "6000"
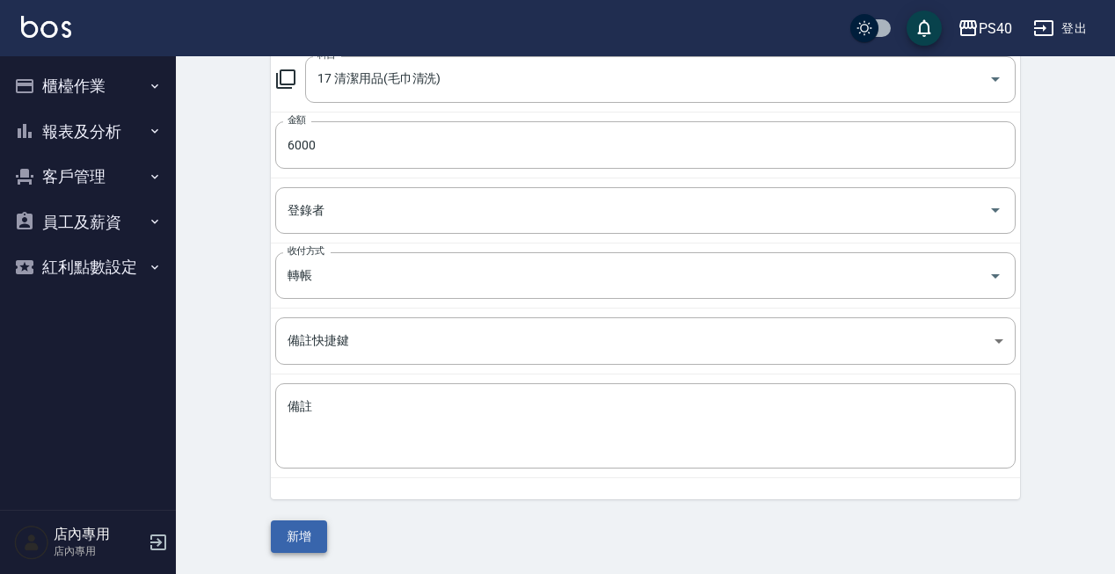
scroll to position [260, 0]
click at [303, 531] on button "新增" at bounding box center [299, 538] width 56 height 33
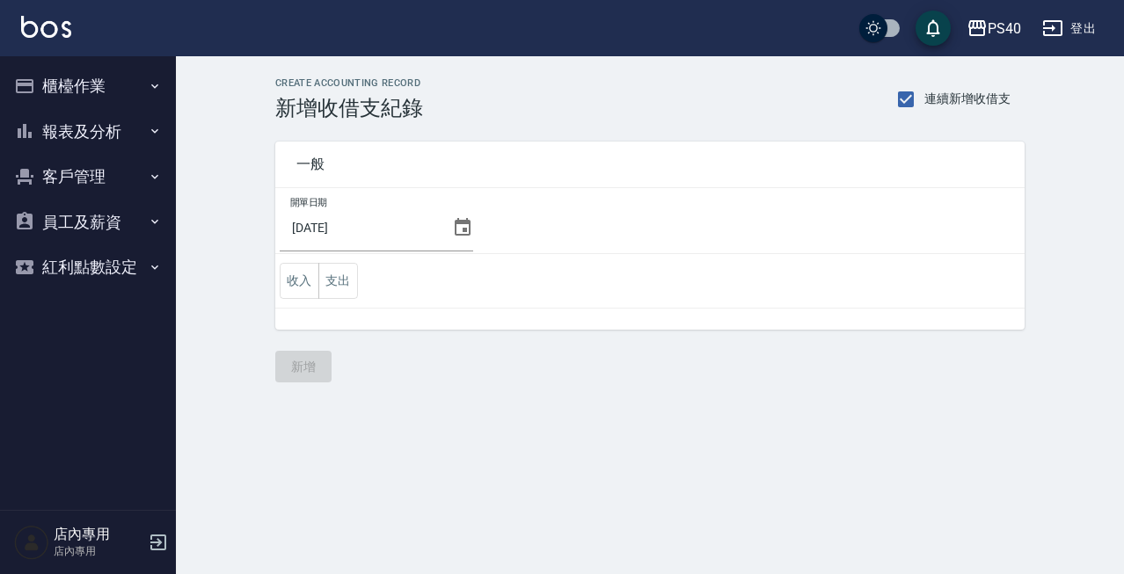
click at [366, 278] on td "收入 支出" at bounding box center [649, 281] width 749 height 55
click at [353, 278] on button "支出" at bounding box center [338, 281] width 40 height 36
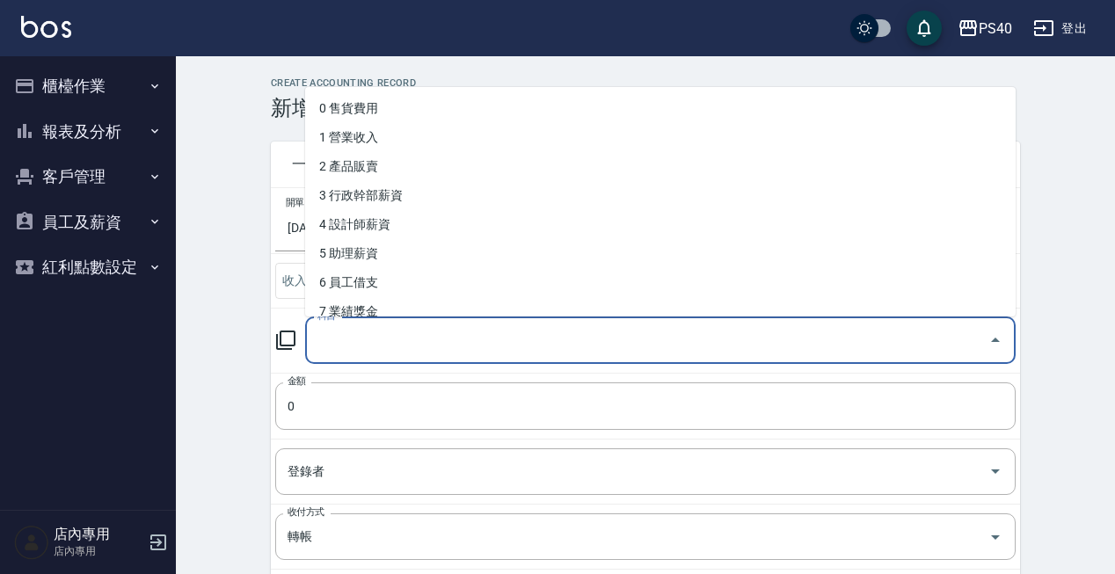
click at [407, 339] on input "科目" at bounding box center [647, 340] width 668 height 31
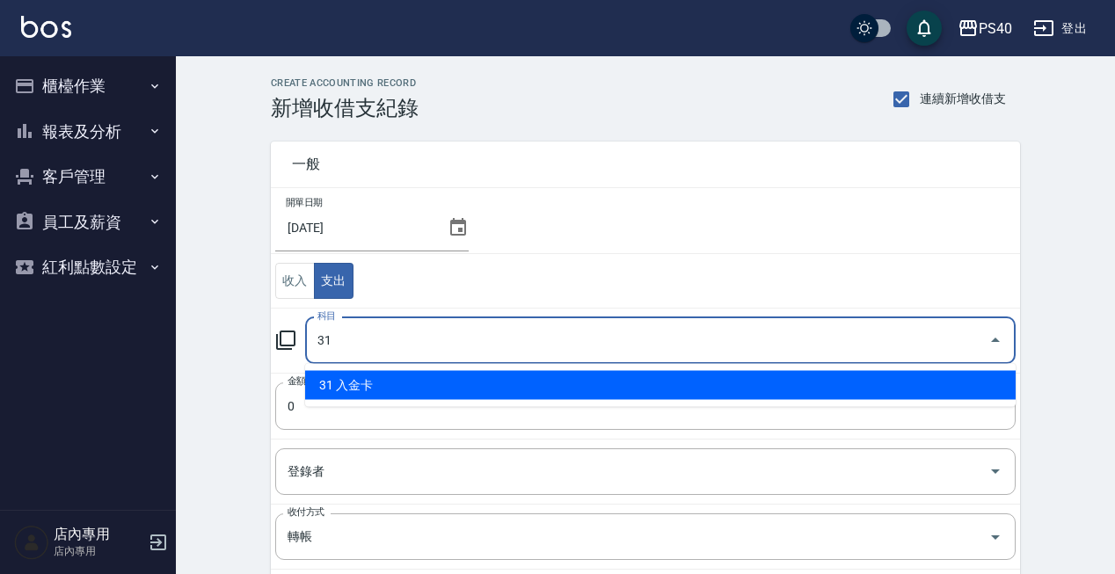
click at [398, 376] on li "31 入金卡" at bounding box center [660, 385] width 711 height 29
type input "31 入金卡"
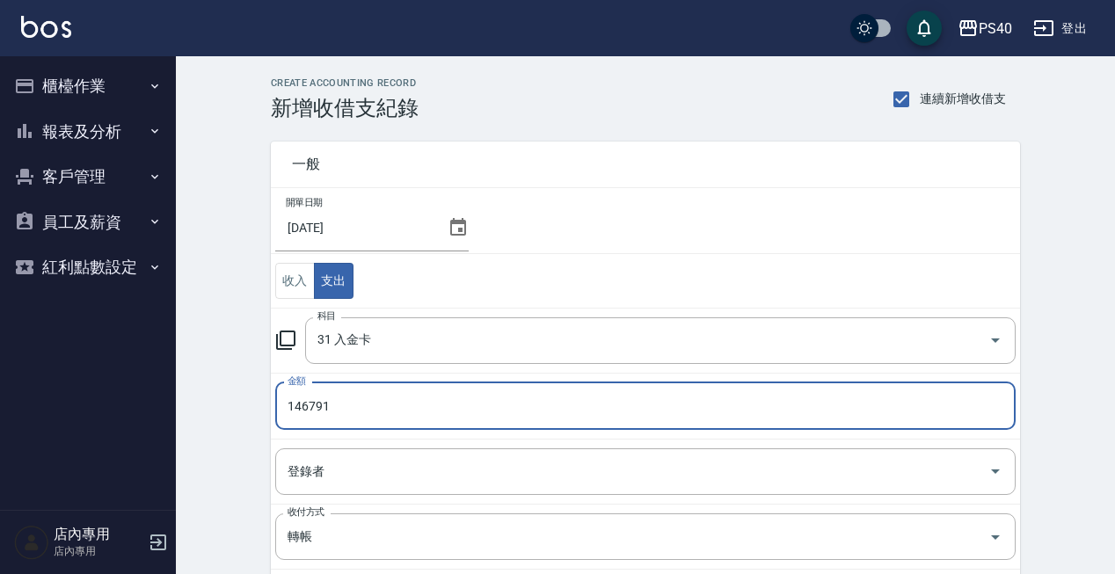
type input "146791"
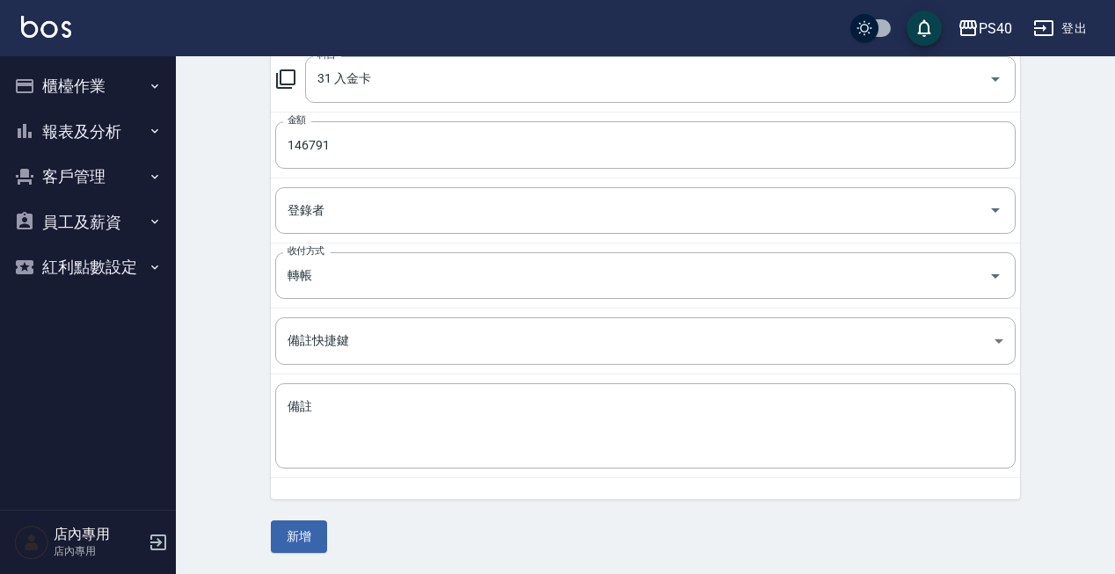
scroll to position [260, 0]
click at [289, 536] on button "新增" at bounding box center [299, 538] width 56 height 33
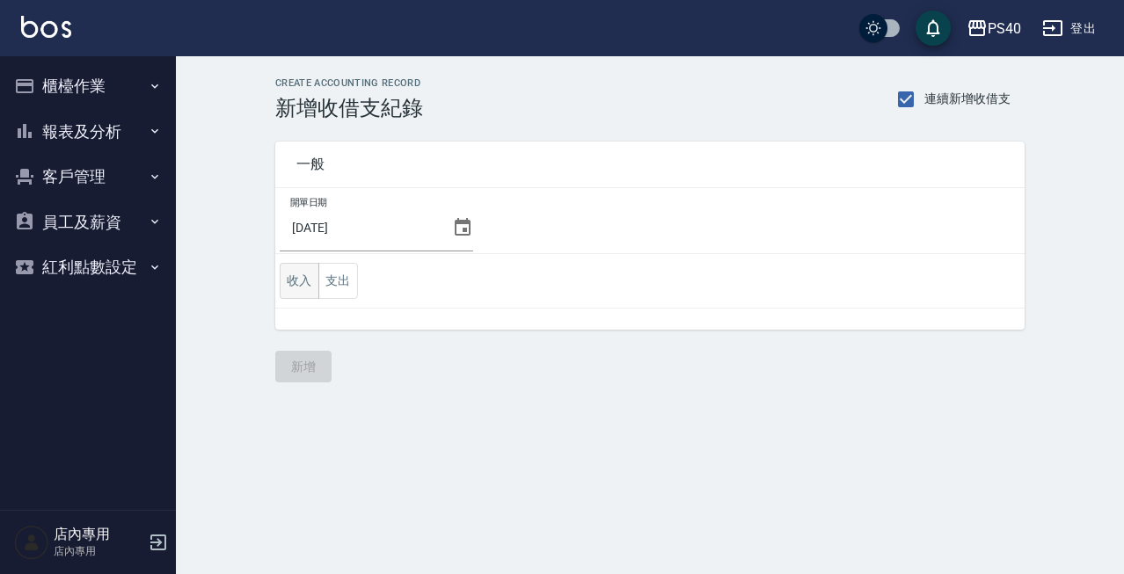
click at [298, 283] on button "收入" at bounding box center [300, 281] width 40 height 36
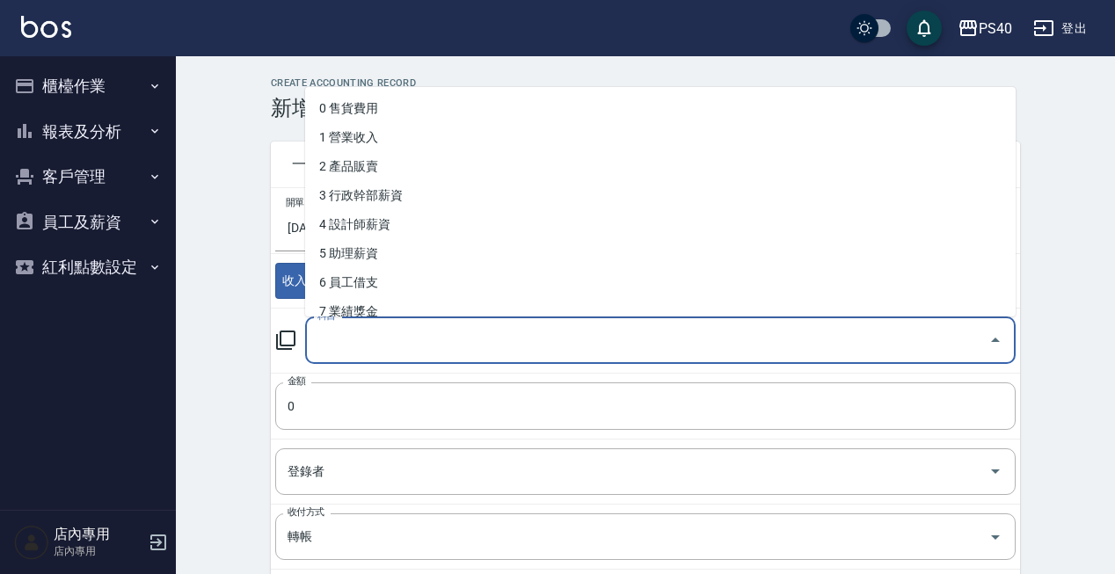
click at [347, 340] on input "科目" at bounding box center [647, 340] width 668 height 31
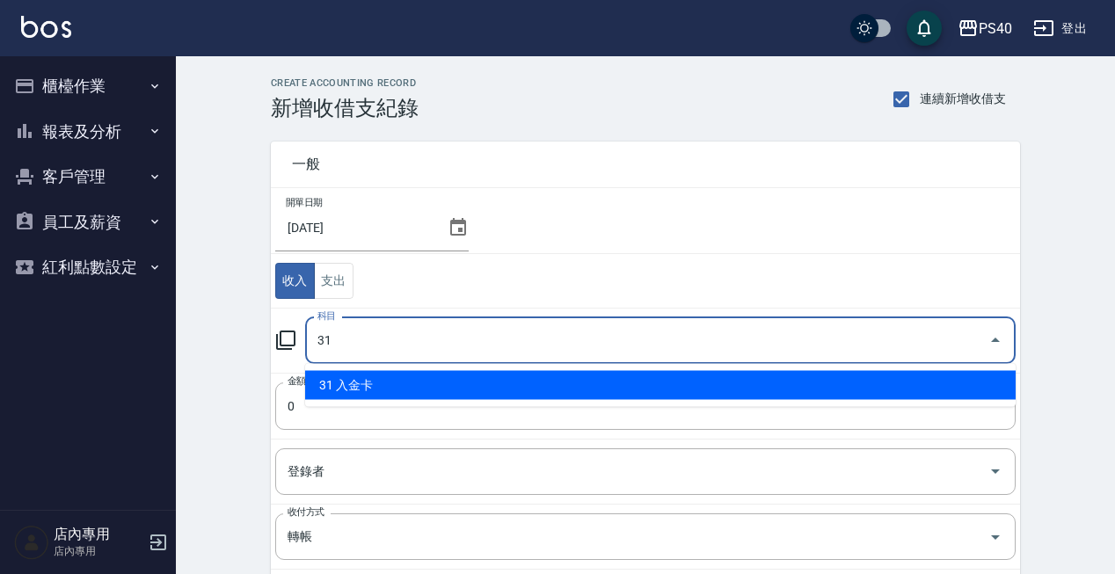
click at [349, 381] on li "31 入金卡" at bounding box center [660, 385] width 711 height 29
type input "31 入金卡"
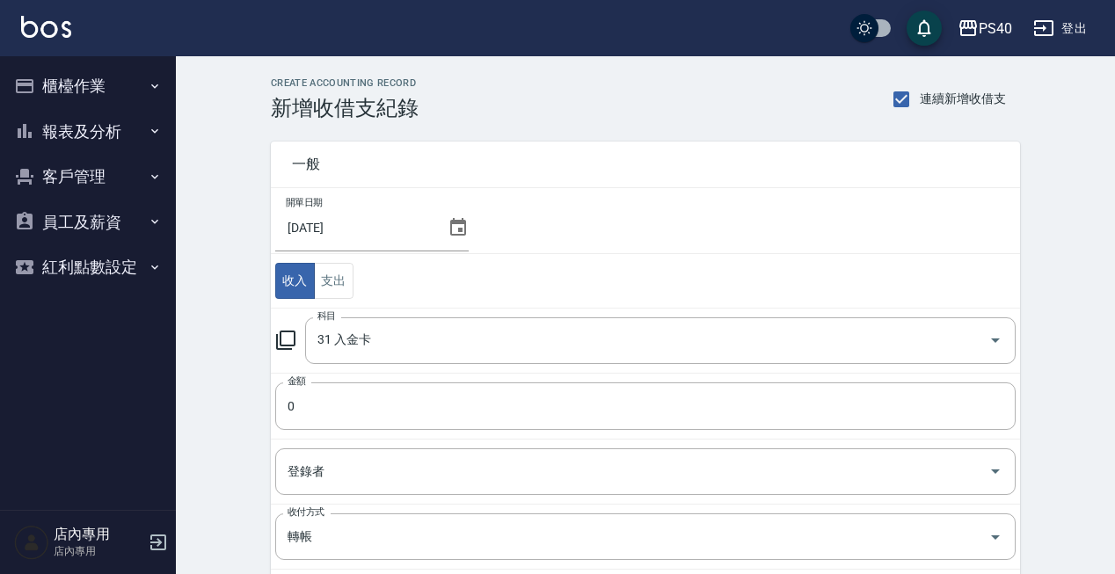
click at [428, 1] on div "PS40 登出" at bounding box center [557, 28] width 1115 height 56
click at [392, 403] on input "0" at bounding box center [645, 406] width 741 height 47
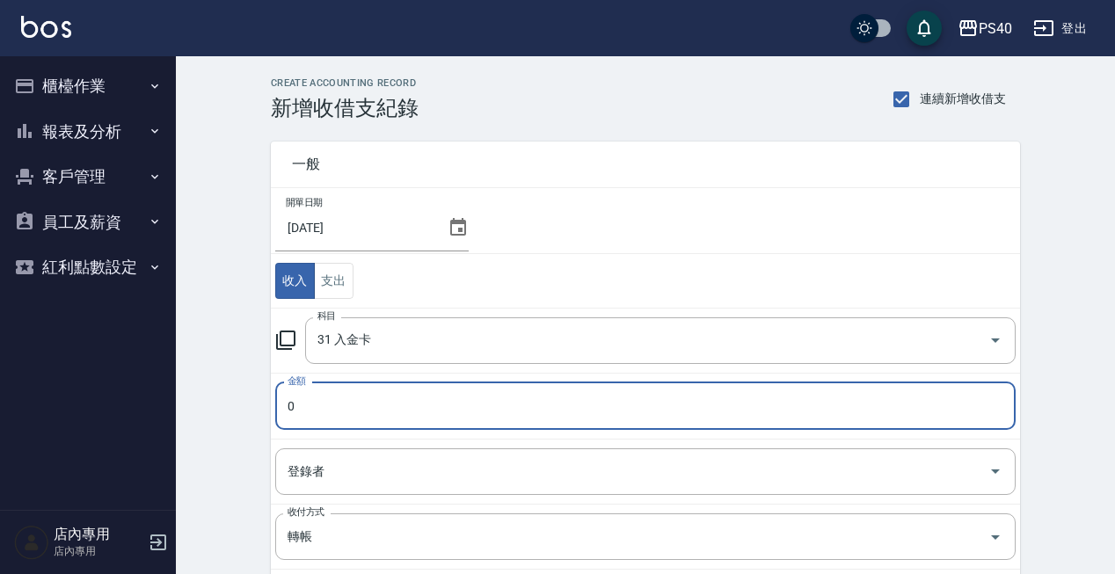
click at [392, 403] on input "0" at bounding box center [645, 406] width 741 height 47
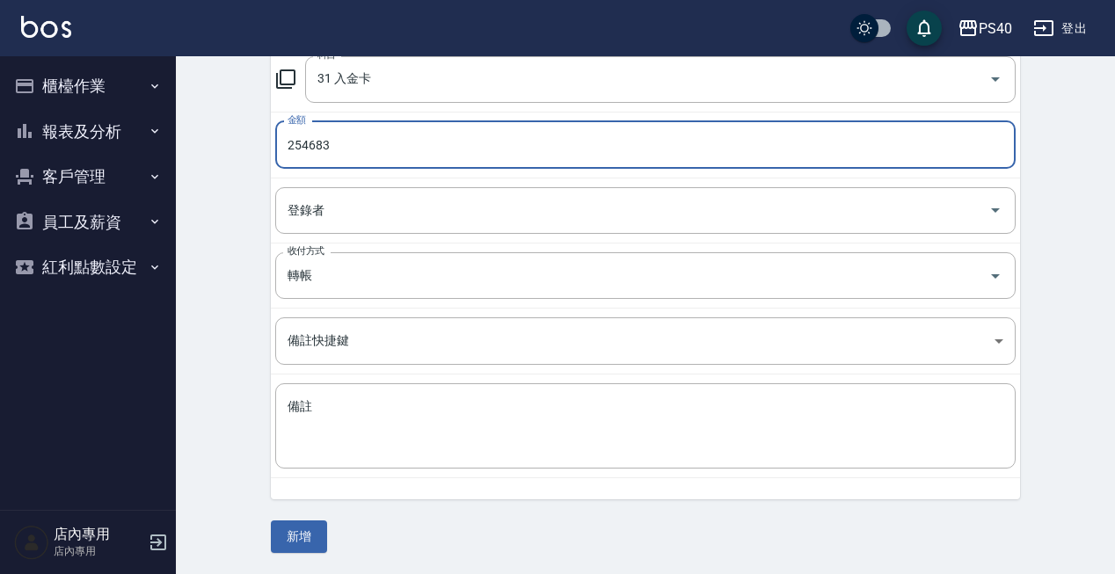
scroll to position [260, 0]
type input "254683"
click at [307, 531] on button "新增" at bounding box center [299, 538] width 56 height 33
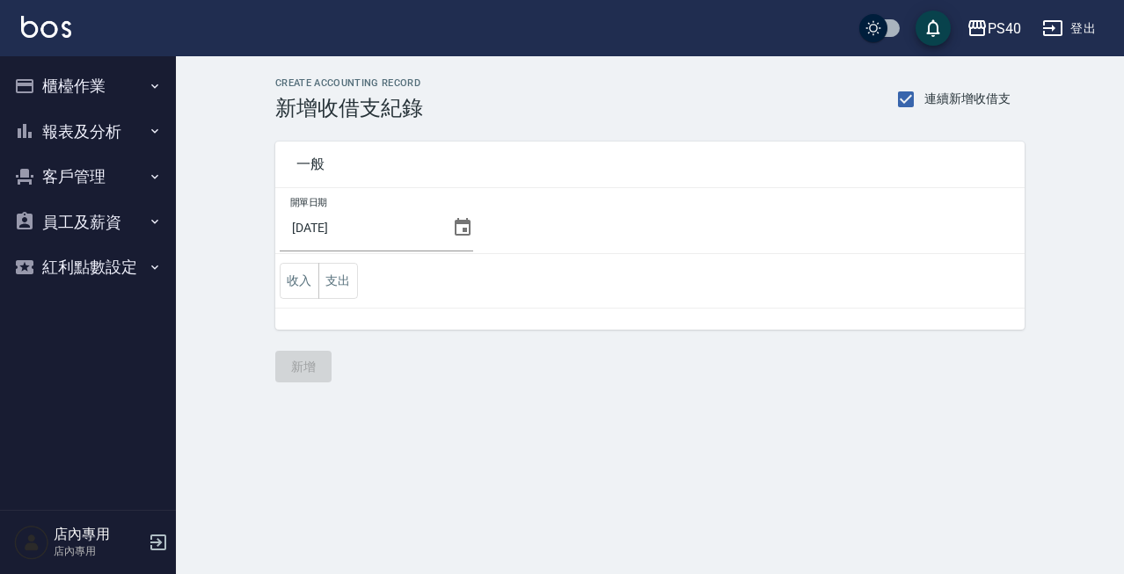
click at [78, 80] on button "櫃檯作業" at bounding box center [88, 86] width 162 height 46
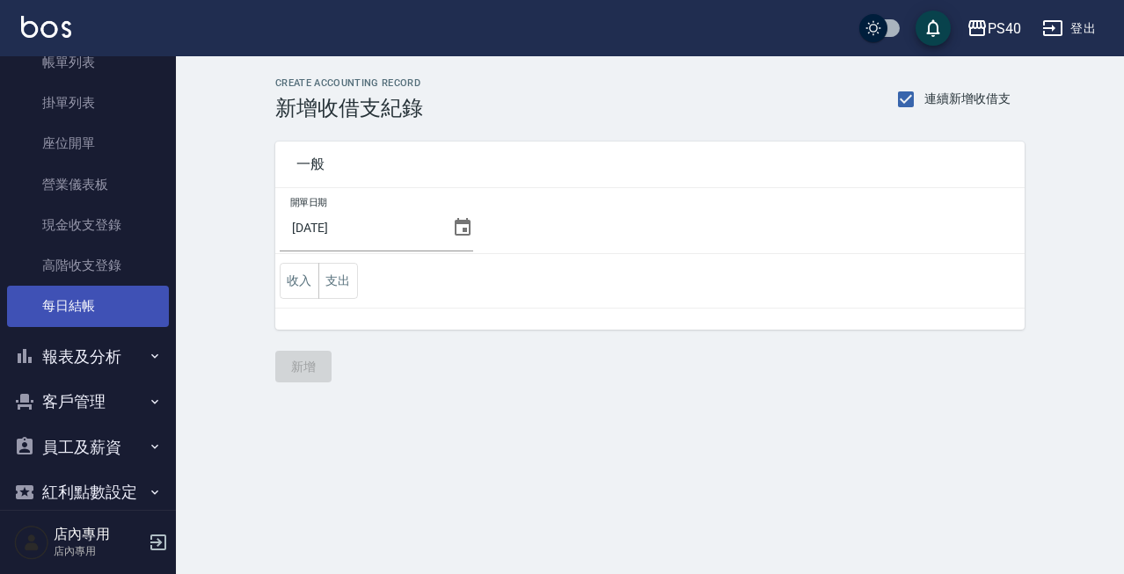
scroll to position [135, 0]
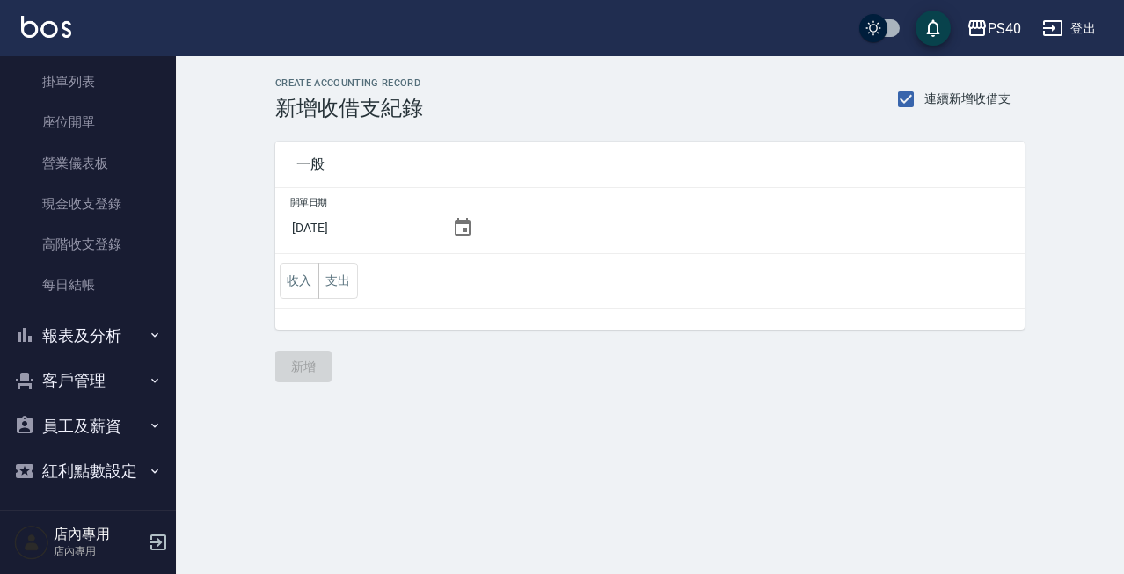
click at [99, 335] on button "報表及分析" at bounding box center [88, 336] width 162 height 46
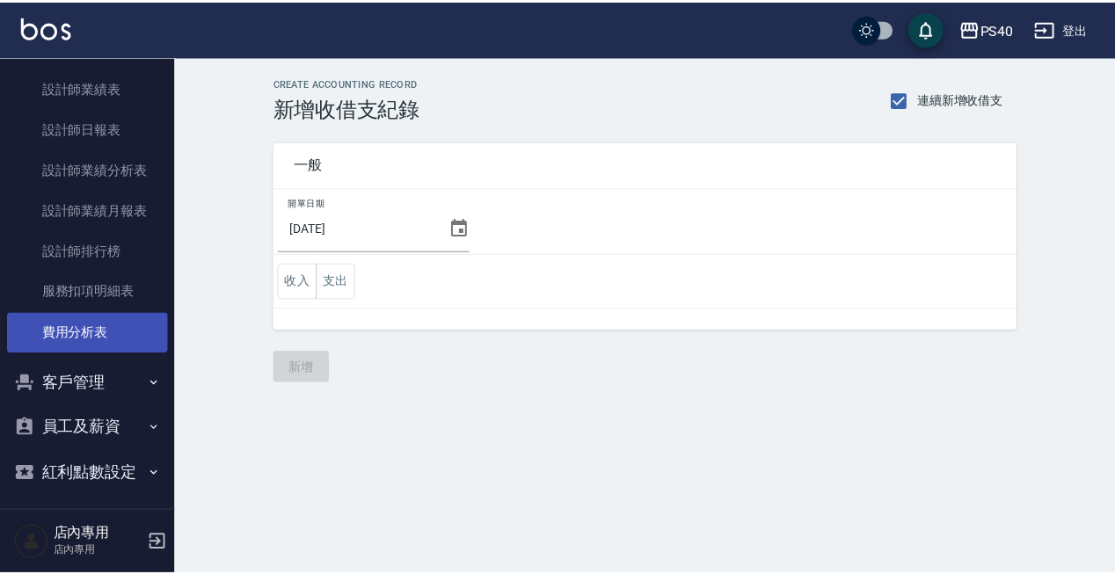
scroll to position [0, 0]
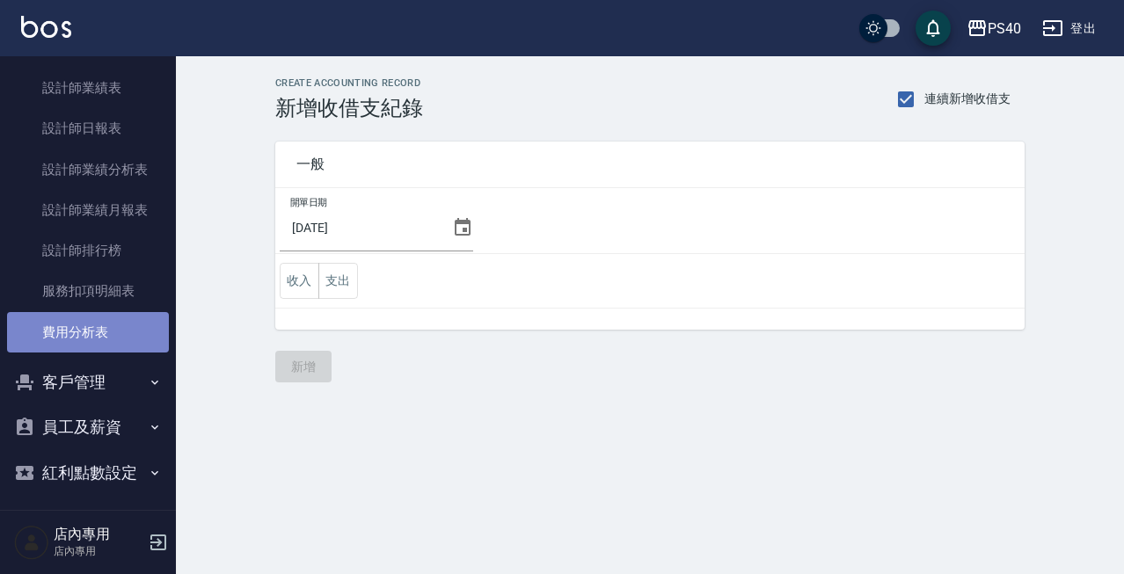
click at [99, 335] on link "費用分析表" at bounding box center [88, 332] width 162 height 40
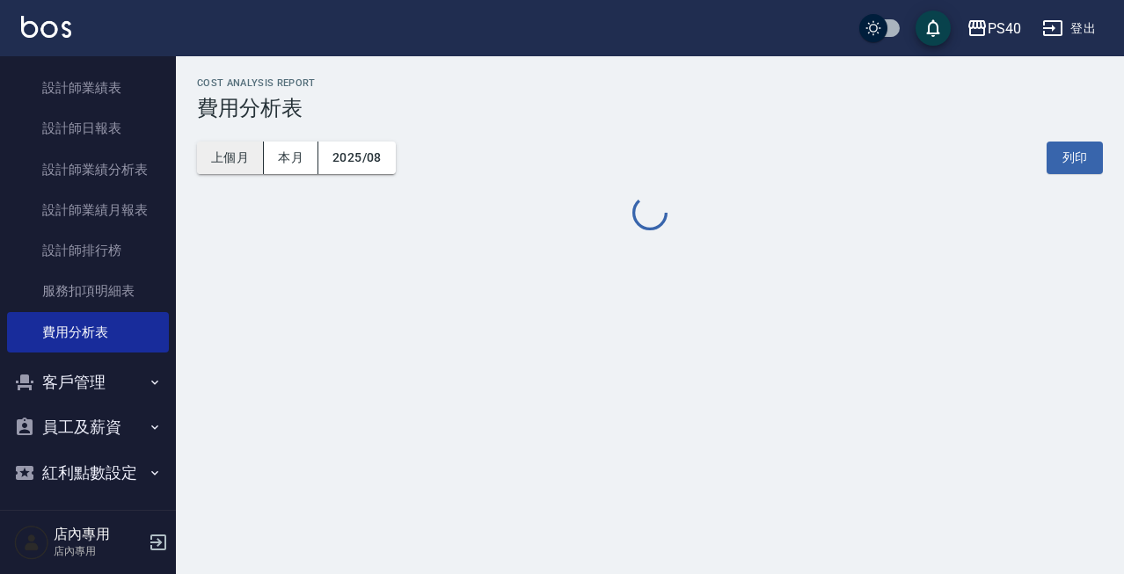
click at [244, 163] on button "上個月" at bounding box center [230, 158] width 67 height 33
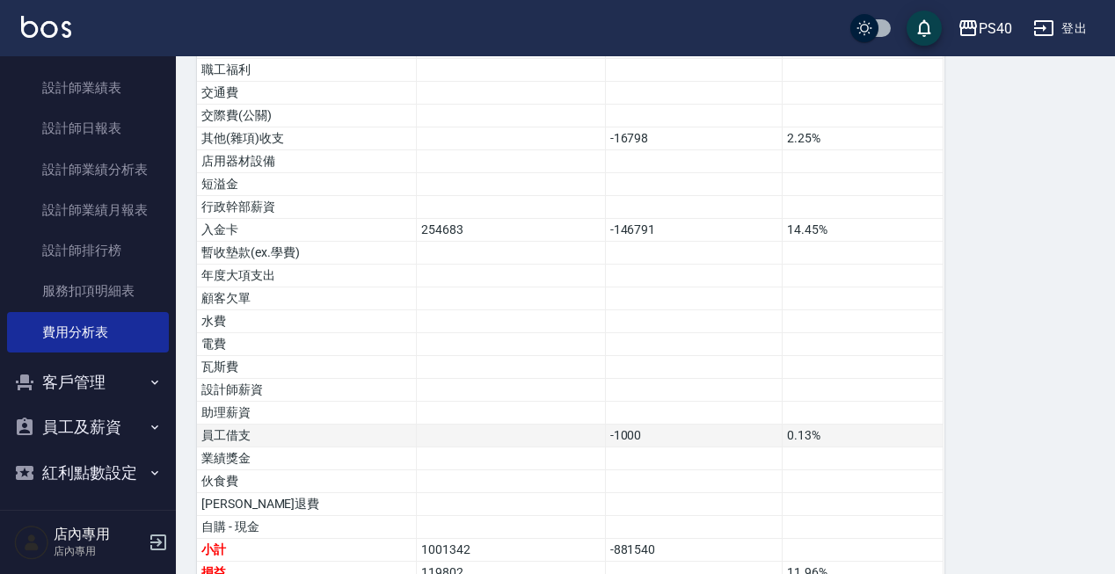
scroll to position [1125, 0]
